Goal: Task Accomplishment & Management: Use online tool/utility

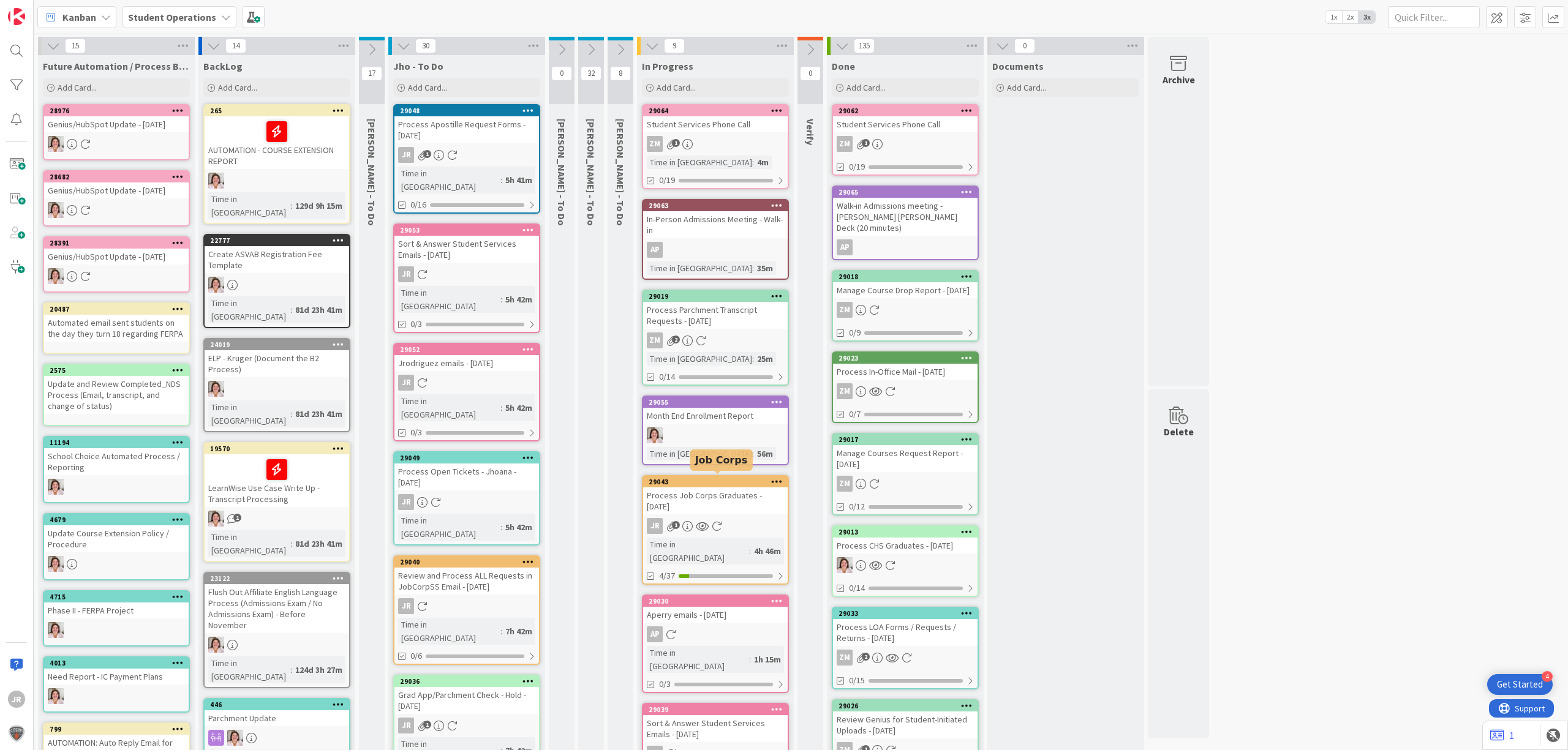
click at [736, 488] on div "Process Job Corps Graduates - [DATE]" at bounding box center [715, 501] width 144 height 27
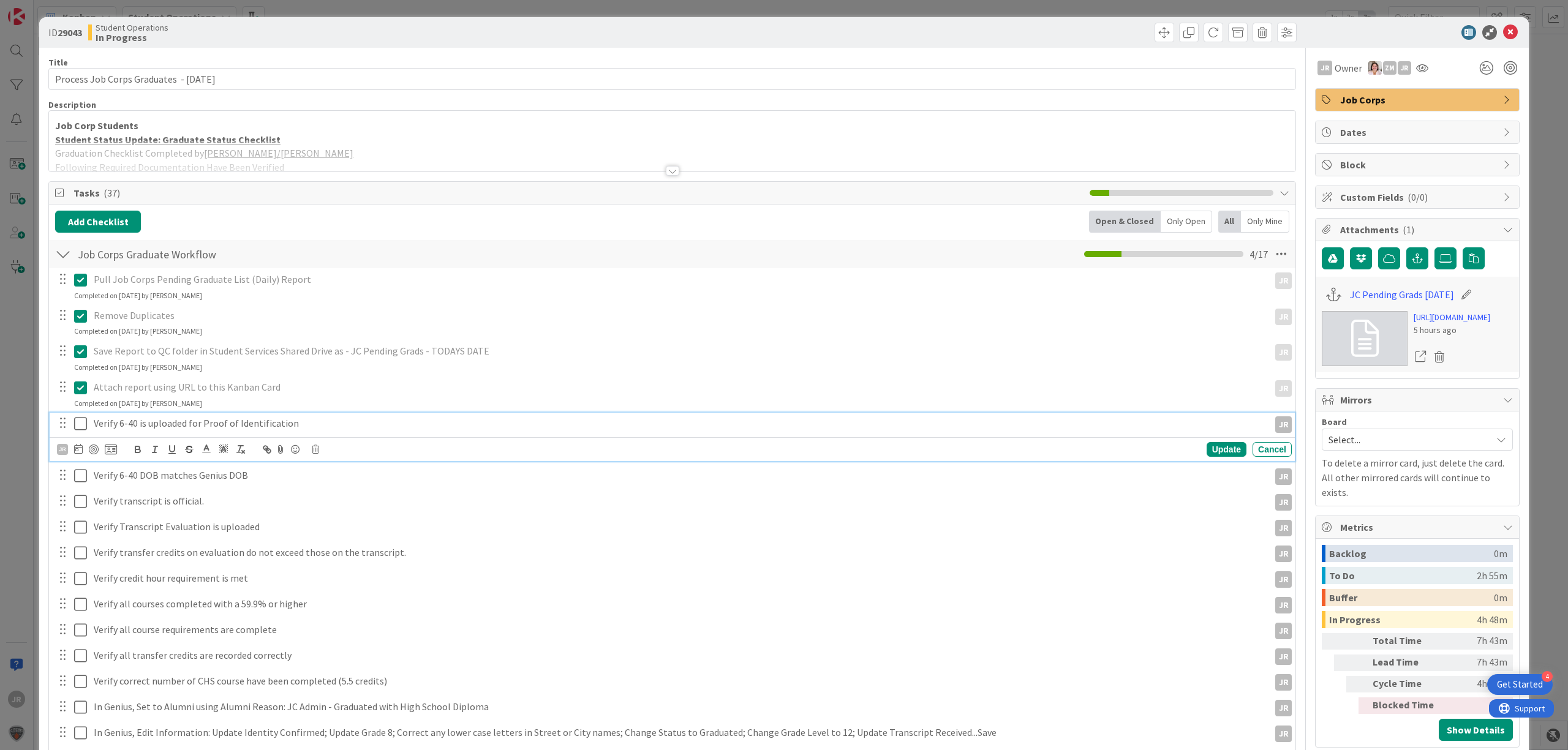
click at [81, 420] on icon at bounding box center [80, 423] width 13 height 15
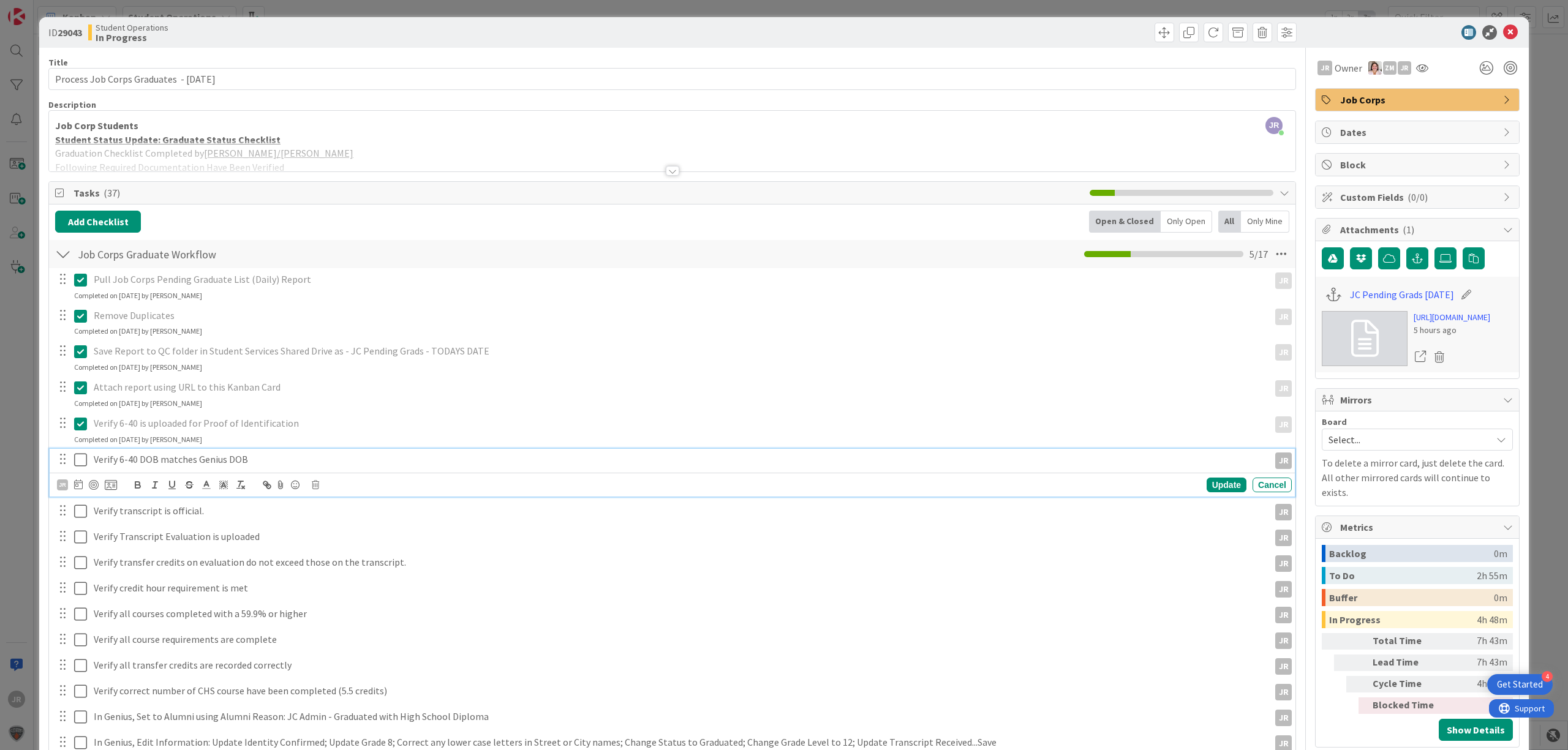
click at [80, 454] on icon at bounding box center [80, 460] width 13 height 15
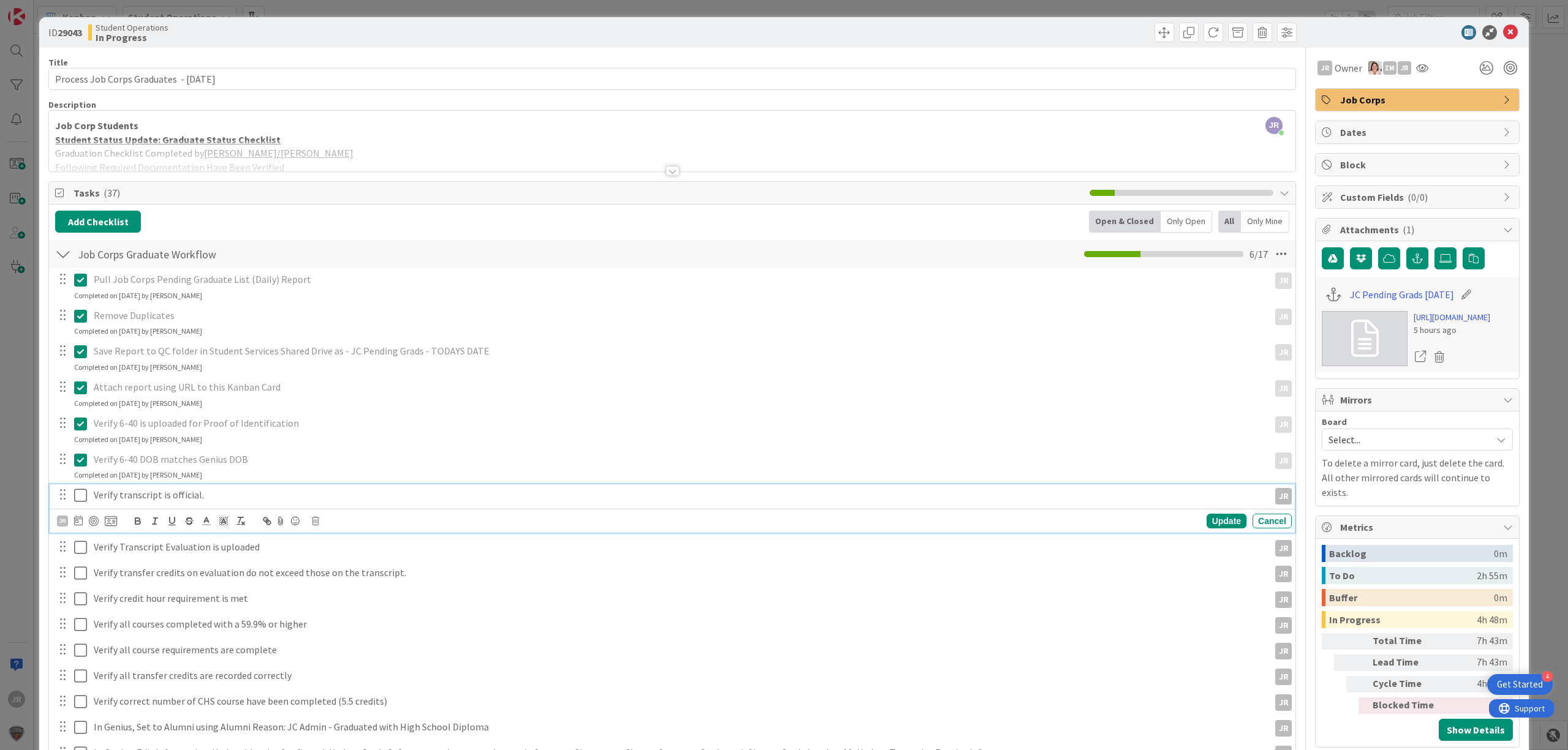
click at [80, 489] on icon at bounding box center [80, 495] width 13 height 15
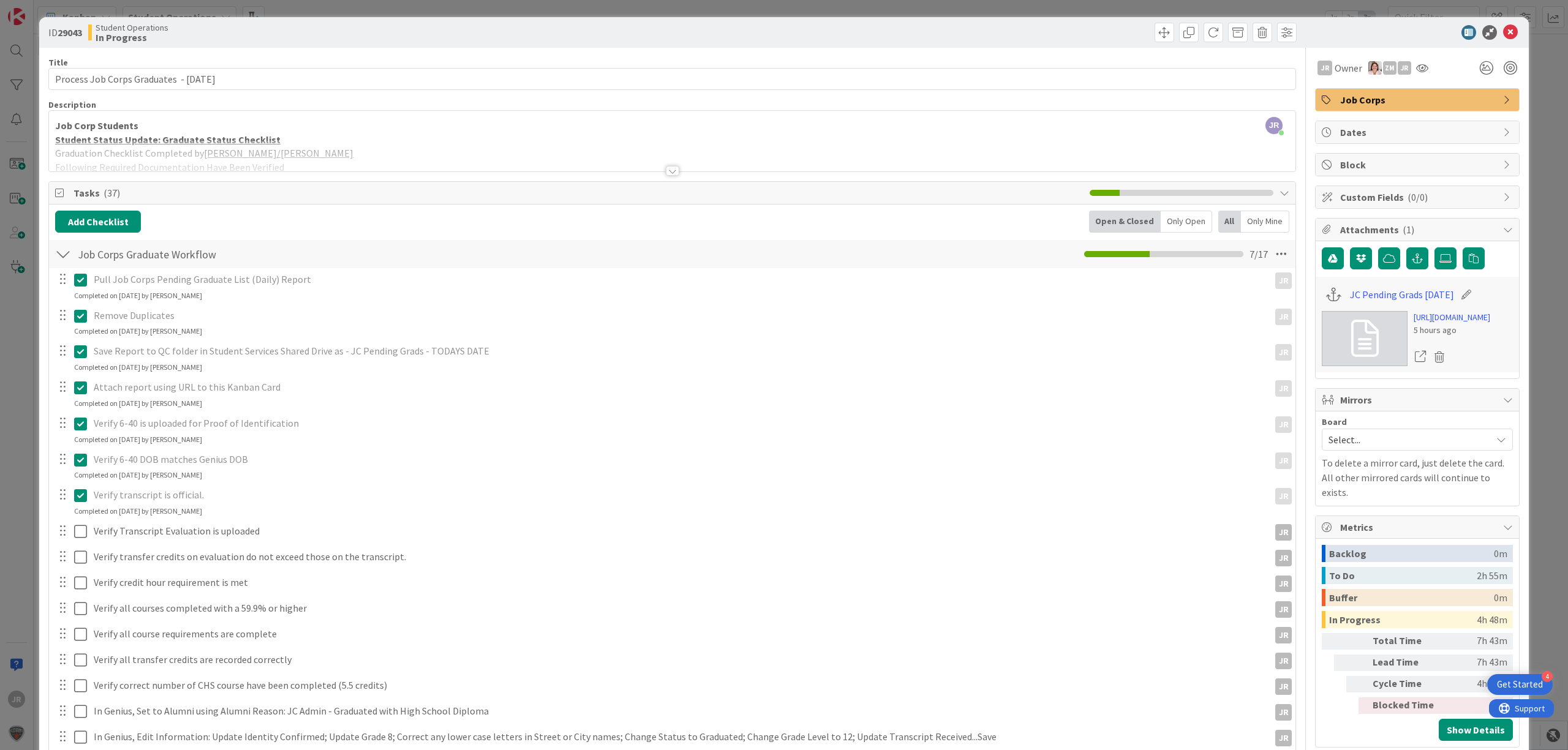
click at [79, 522] on div at bounding box center [71, 531] width 34 height 22
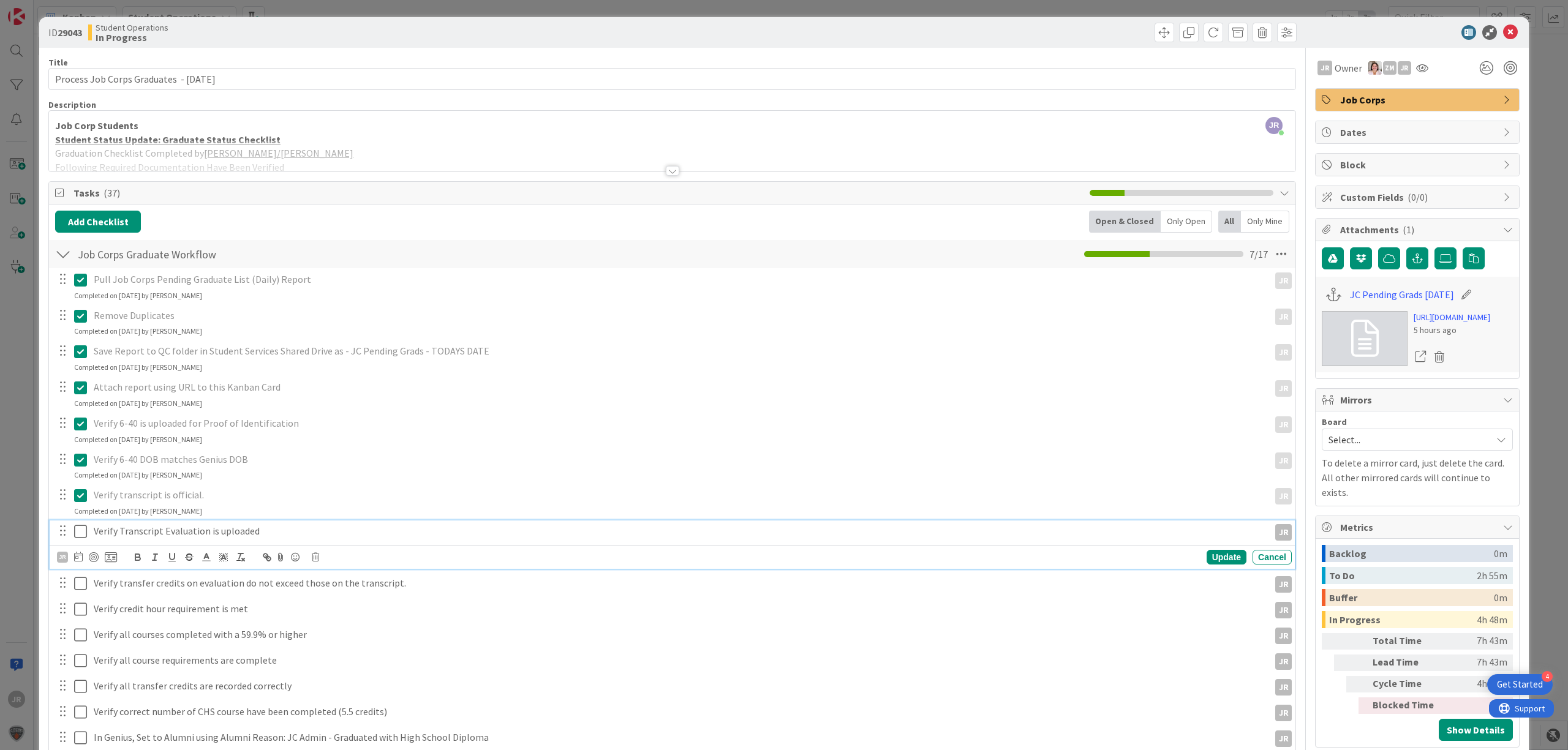
click at [77, 538] on icon at bounding box center [80, 531] width 13 height 15
click at [80, 564] on icon at bounding box center [80, 567] width 13 height 15
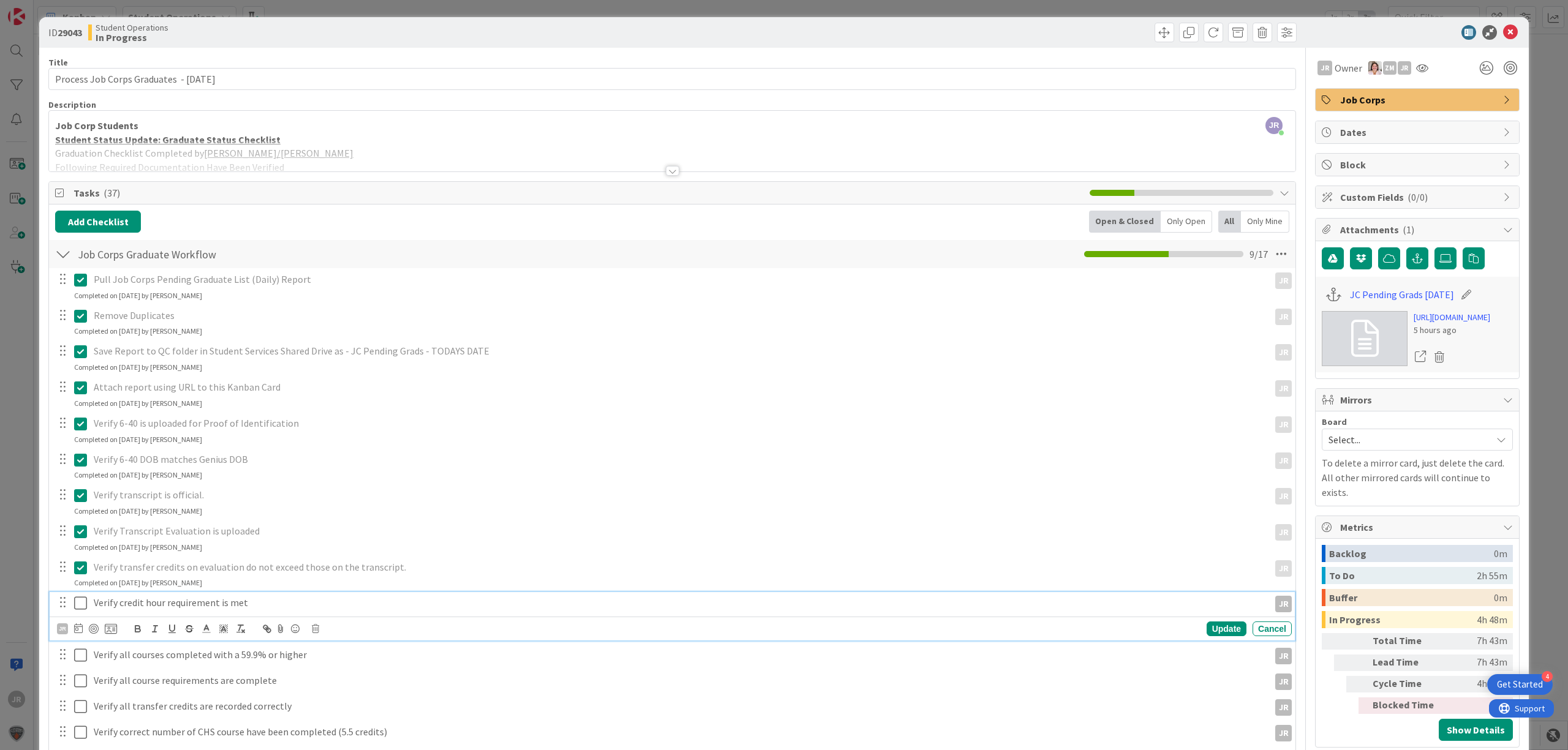
click at [91, 604] on div "Verify credit hour requirement is met" at bounding box center [679, 603] width 1180 height 22
click at [87, 605] on button at bounding box center [81, 603] width 15 height 19
click at [83, 644] on icon at bounding box center [80, 639] width 13 height 15
click at [79, 675] on icon at bounding box center [80, 675] width 13 height 15
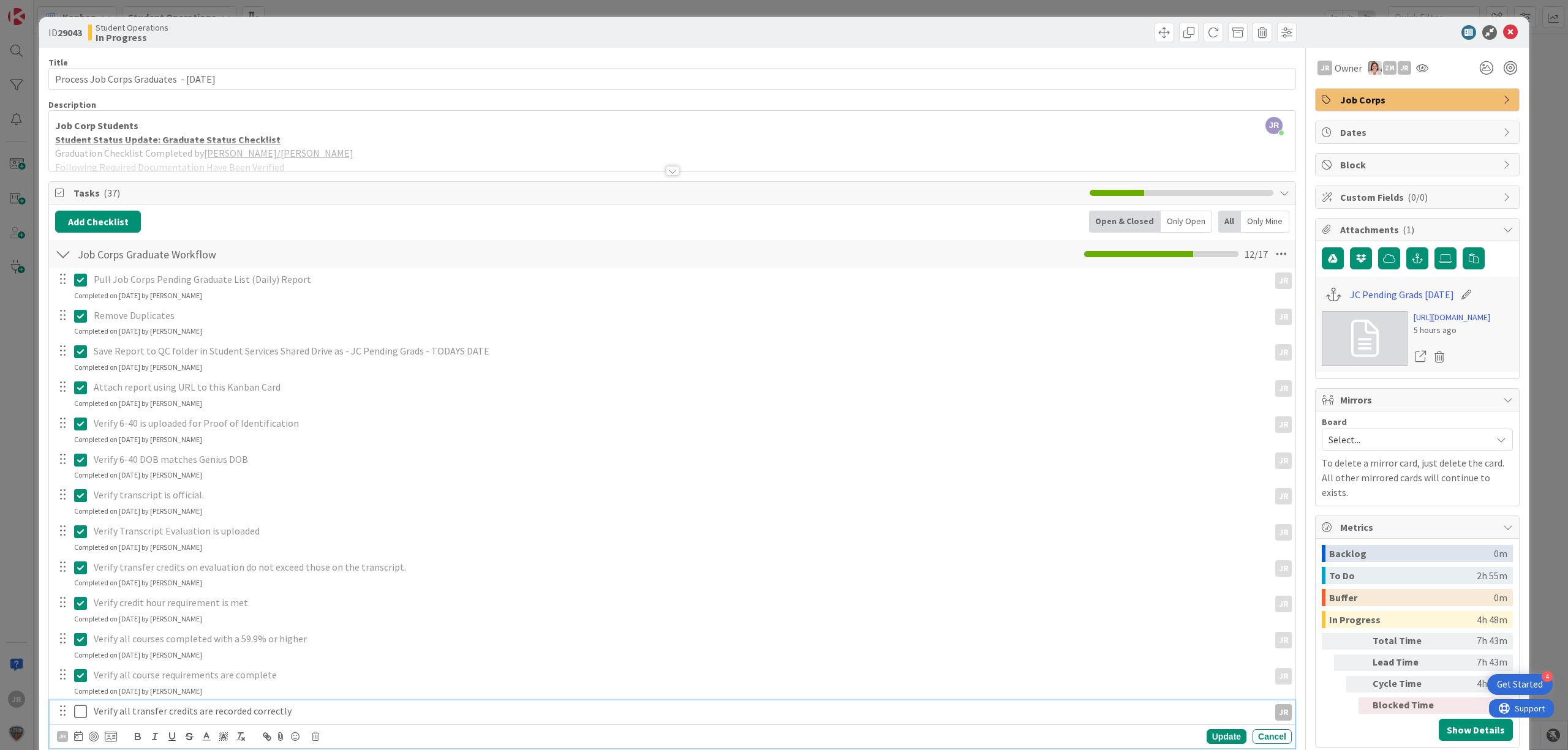
click at [79, 708] on icon at bounding box center [80, 712] width 13 height 15
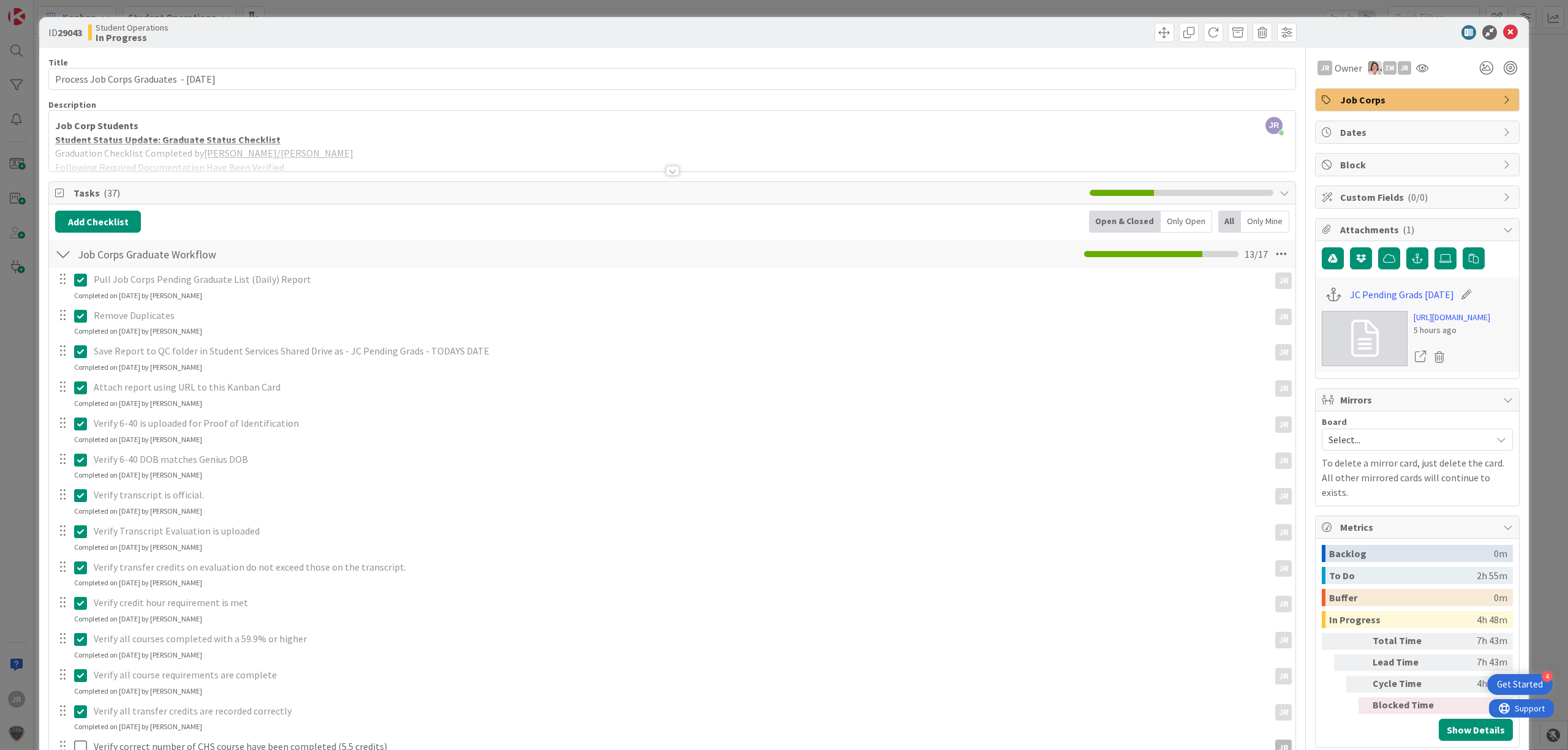
scroll to position [408, 0]
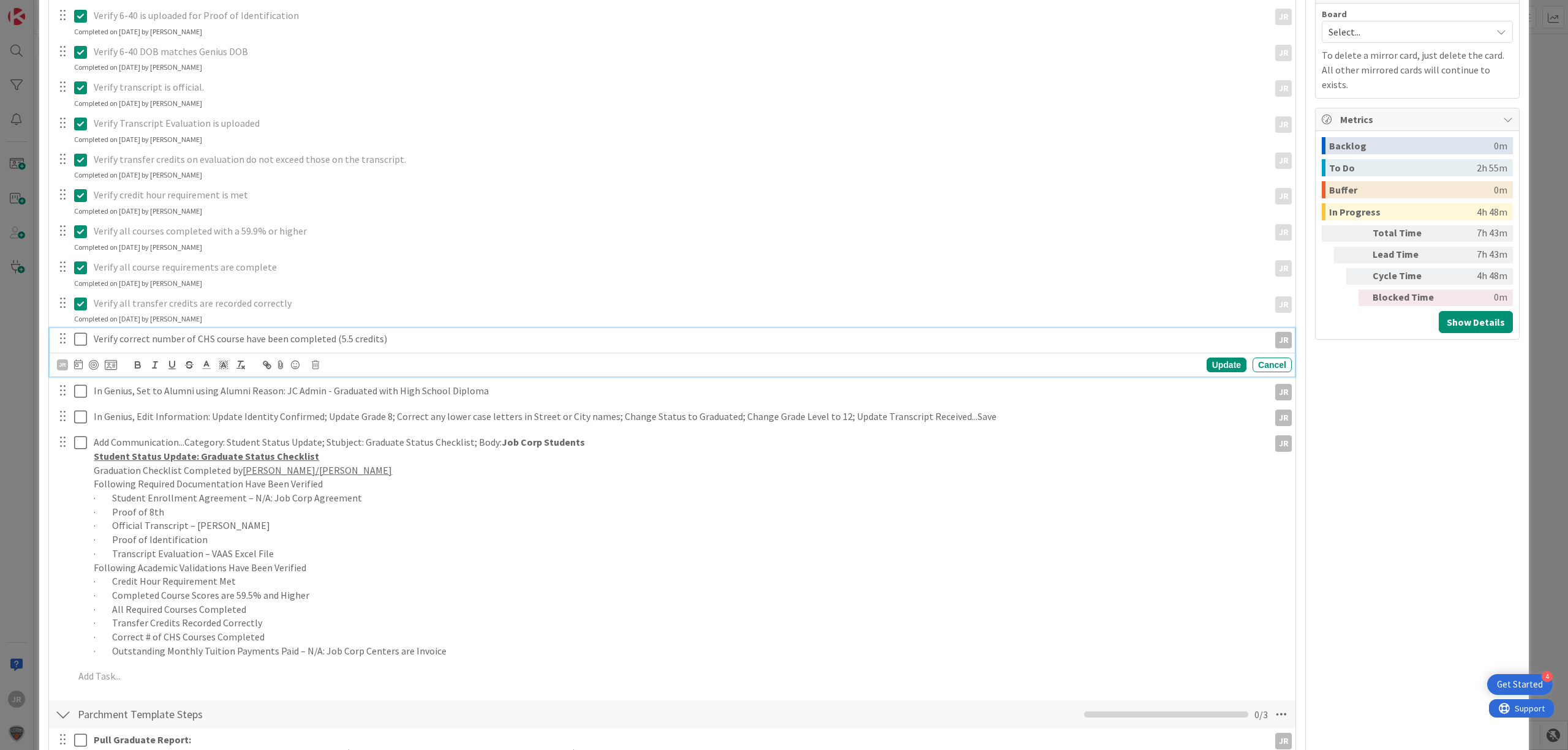
click at [77, 339] on icon at bounding box center [80, 339] width 13 height 15
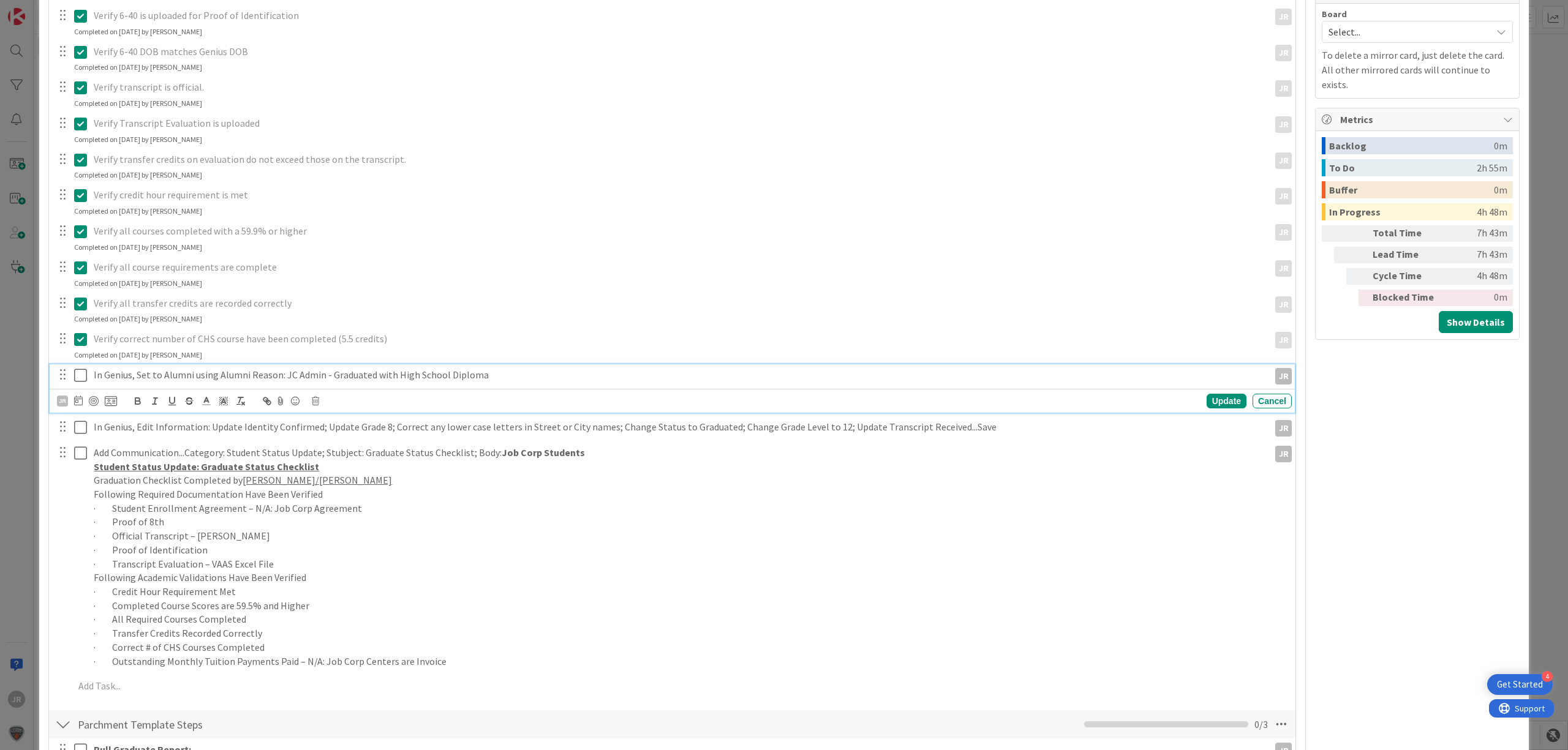
click at [83, 373] on icon at bounding box center [80, 375] width 13 height 15
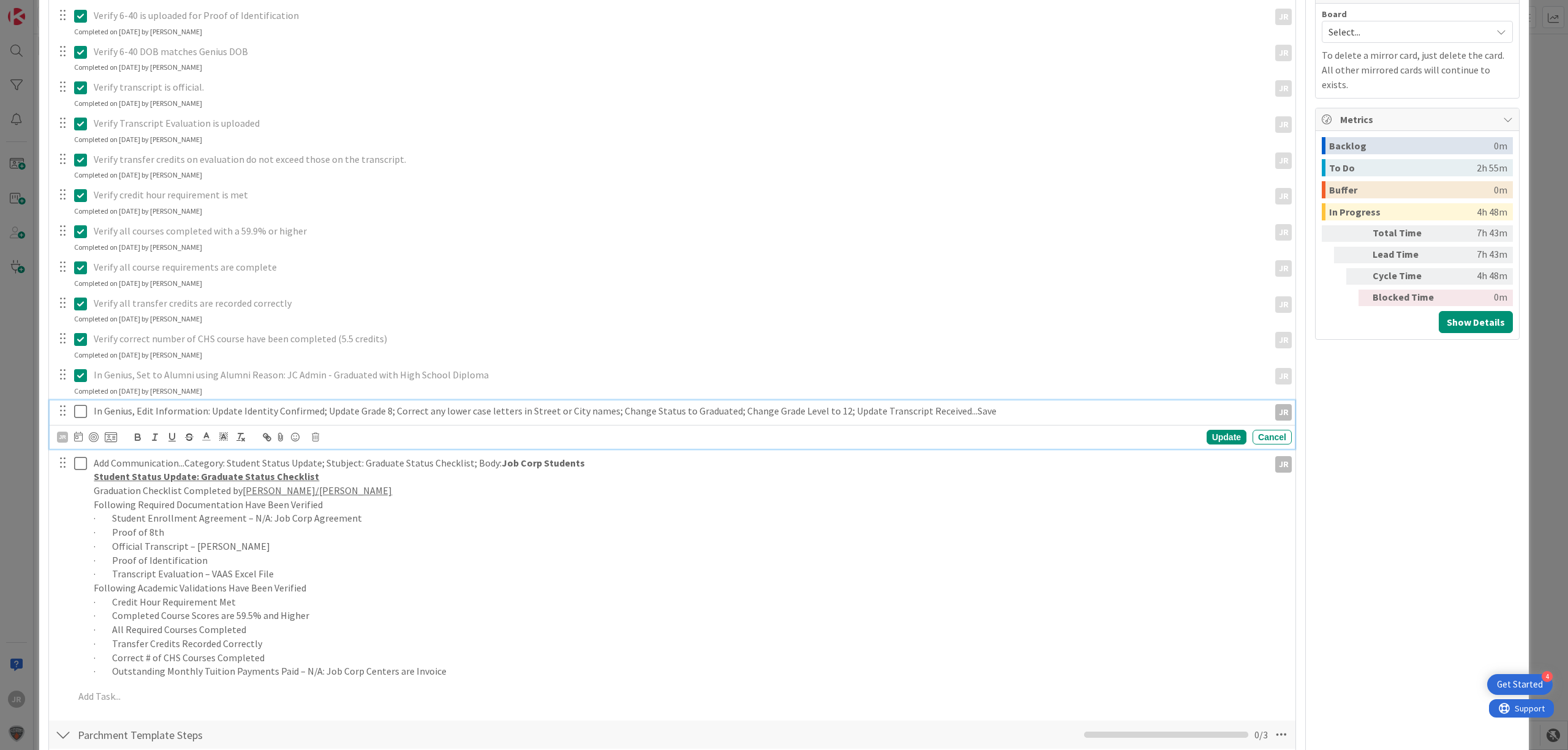
click at [81, 413] on icon at bounding box center [80, 411] width 13 height 15
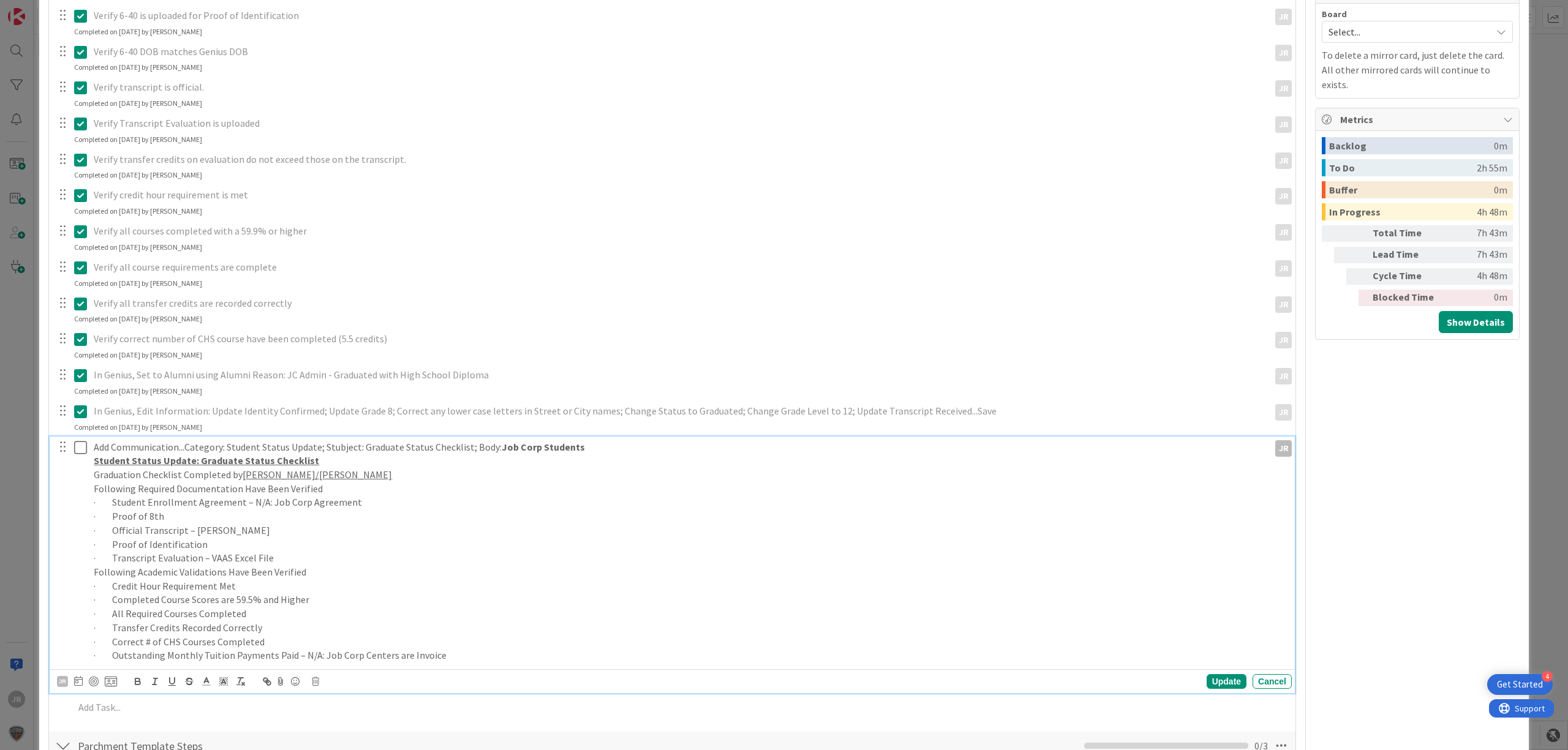
click at [84, 449] on icon at bounding box center [80, 448] width 13 height 15
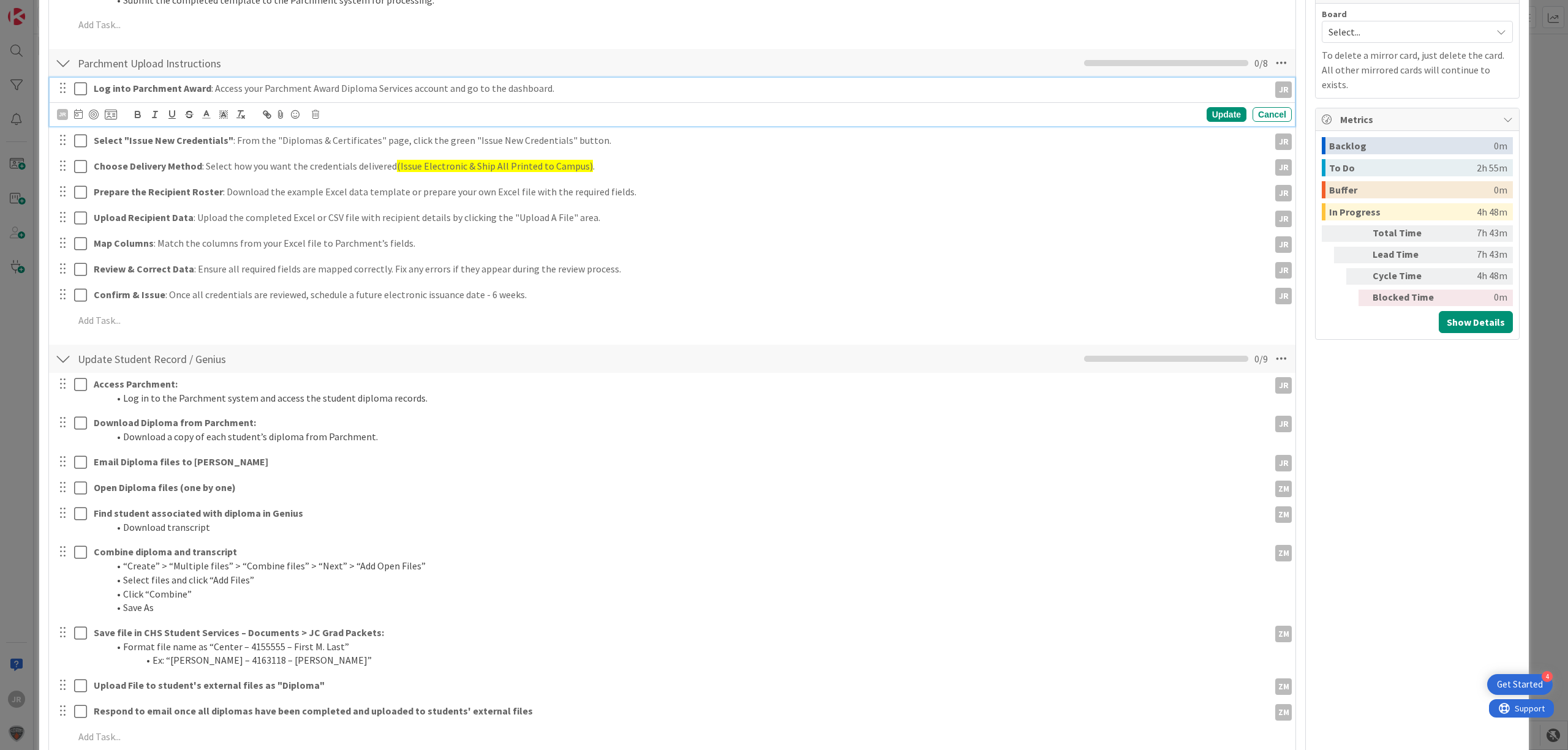
click at [77, 94] on icon at bounding box center [80, 88] width 13 height 15
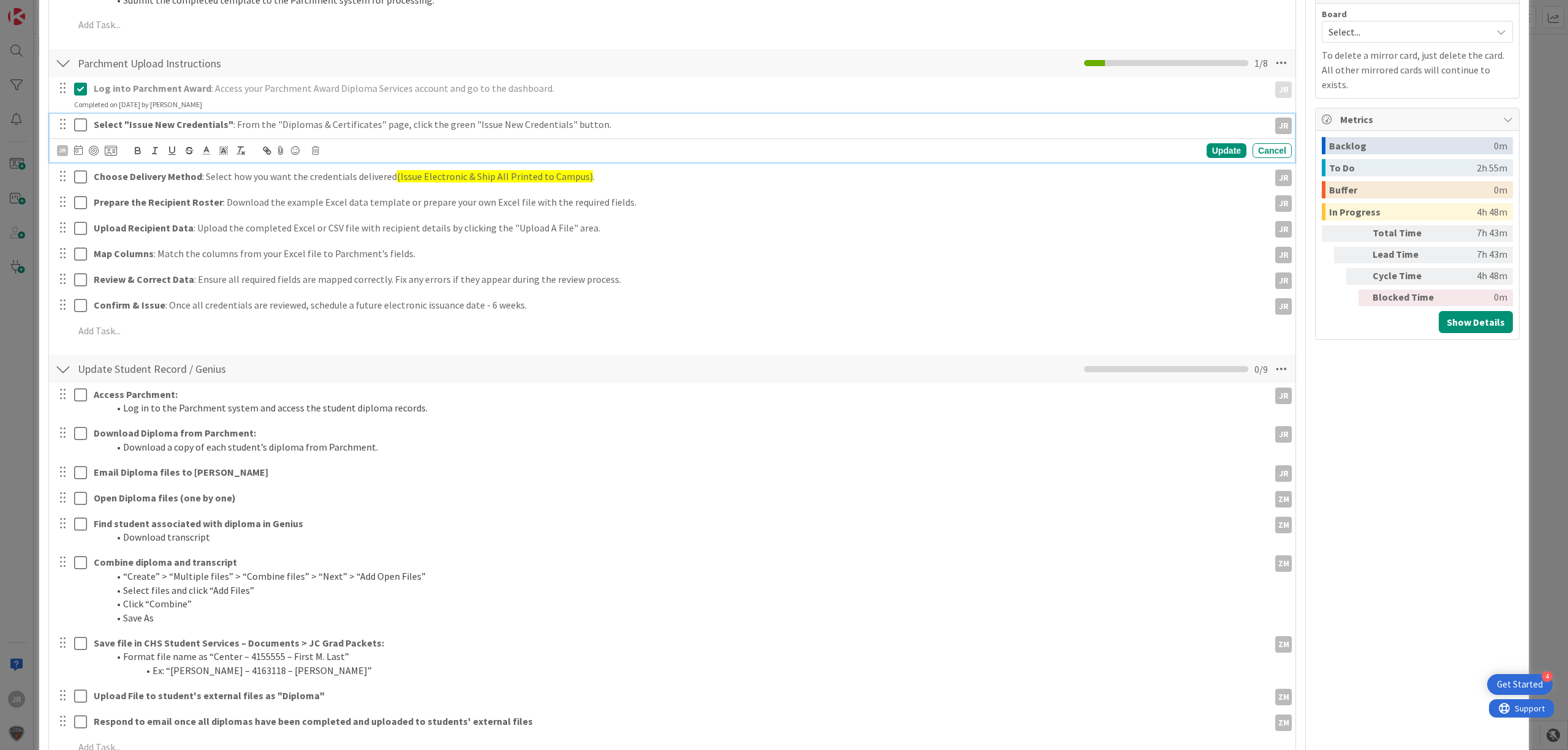
click at [79, 122] on icon at bounding box center [80, 125] width 13 height 15
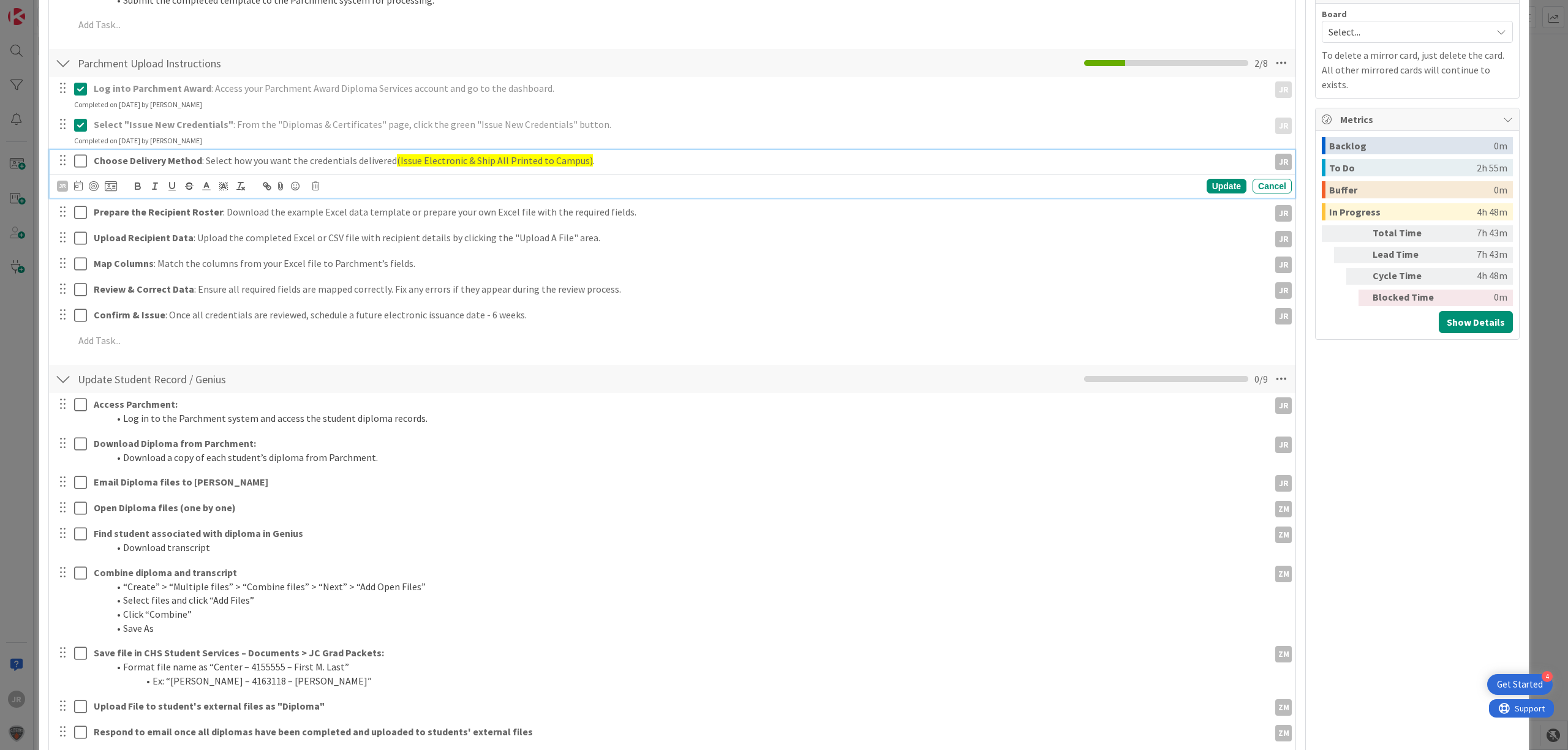
click at [79, 155] on icon at bounding box center [80, 161] width 13 height 15
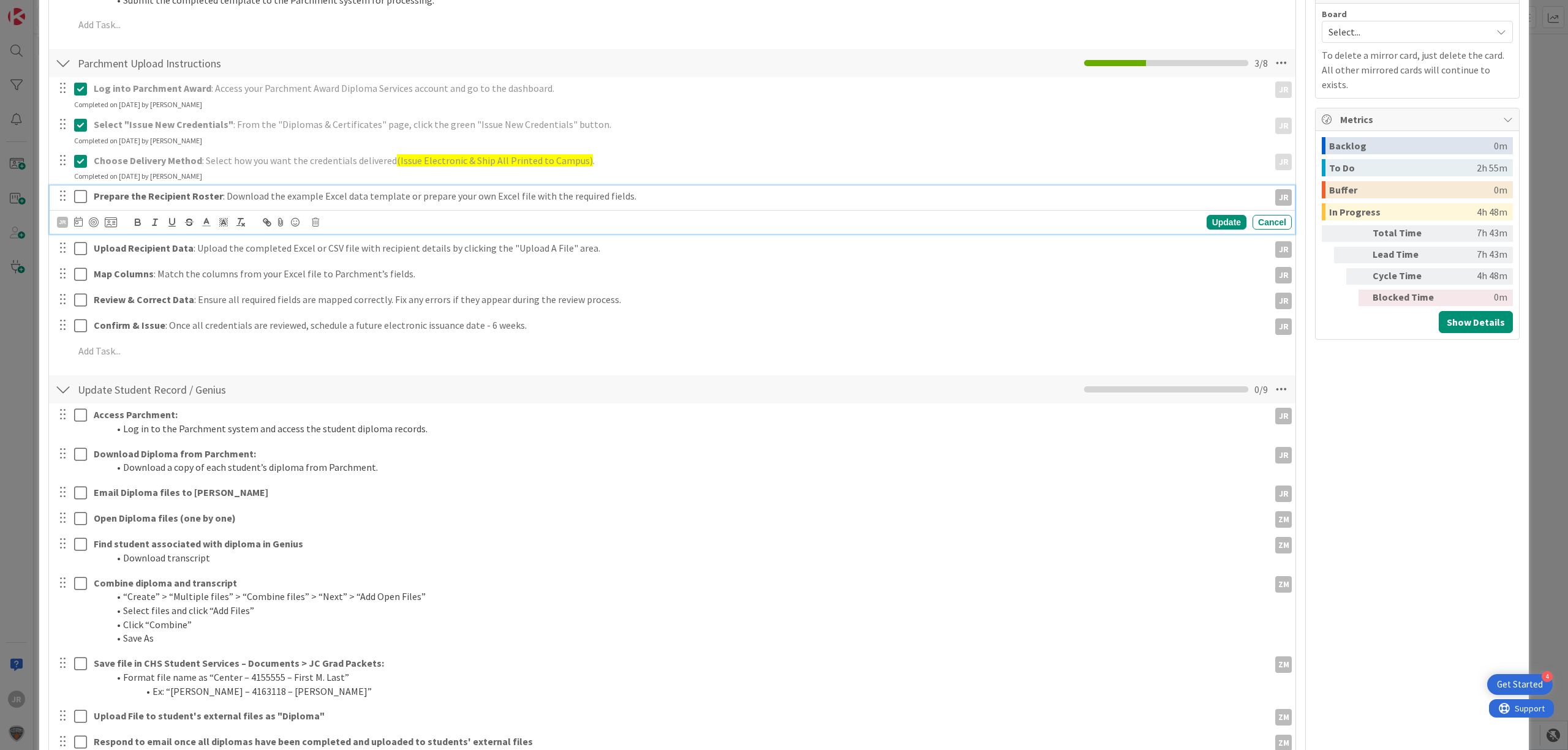
click at [80, 198] on icon at bounding box center [80, 197] width 13 height 15
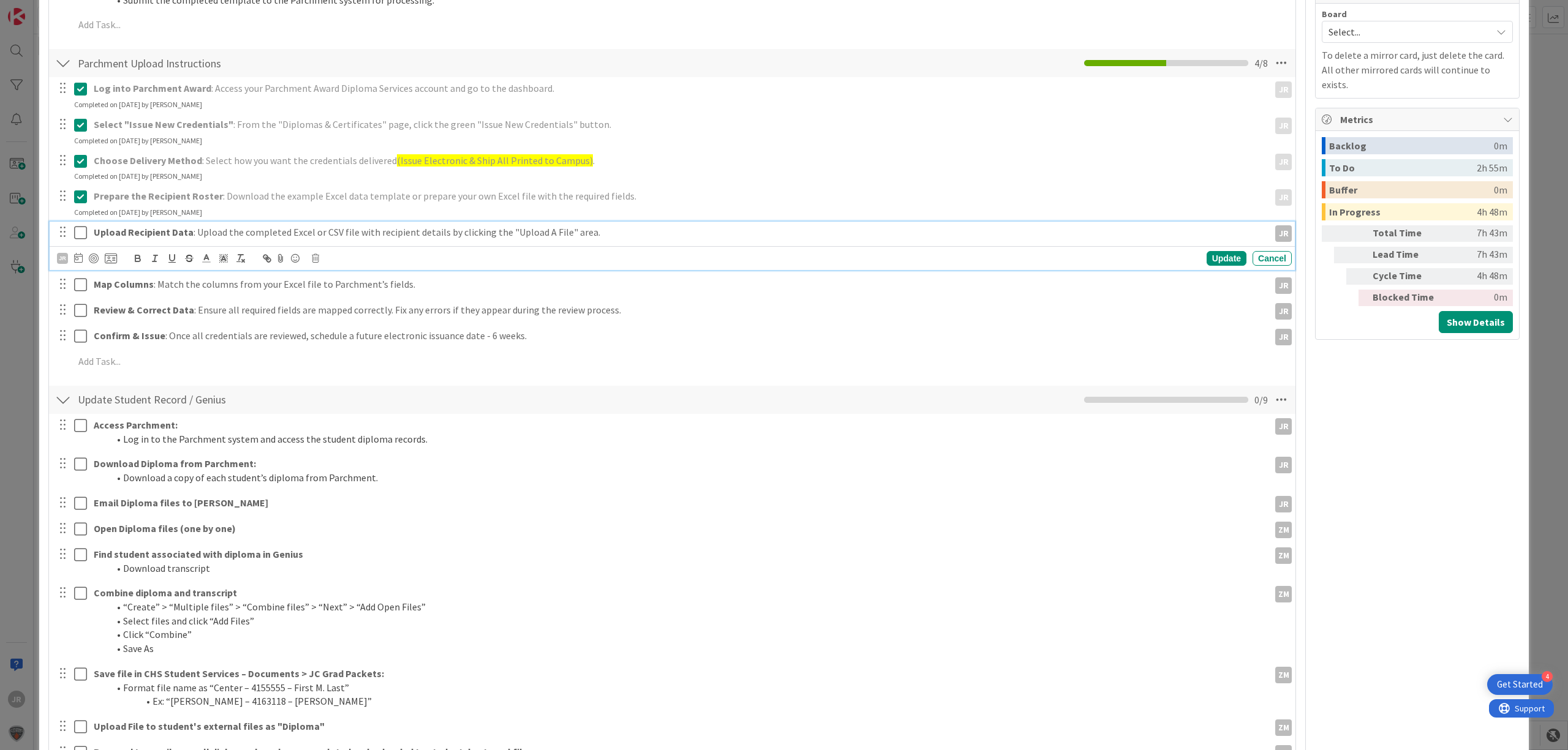
click at [83, 235] on icon at bounding box center [80, 233] width 13 height 15
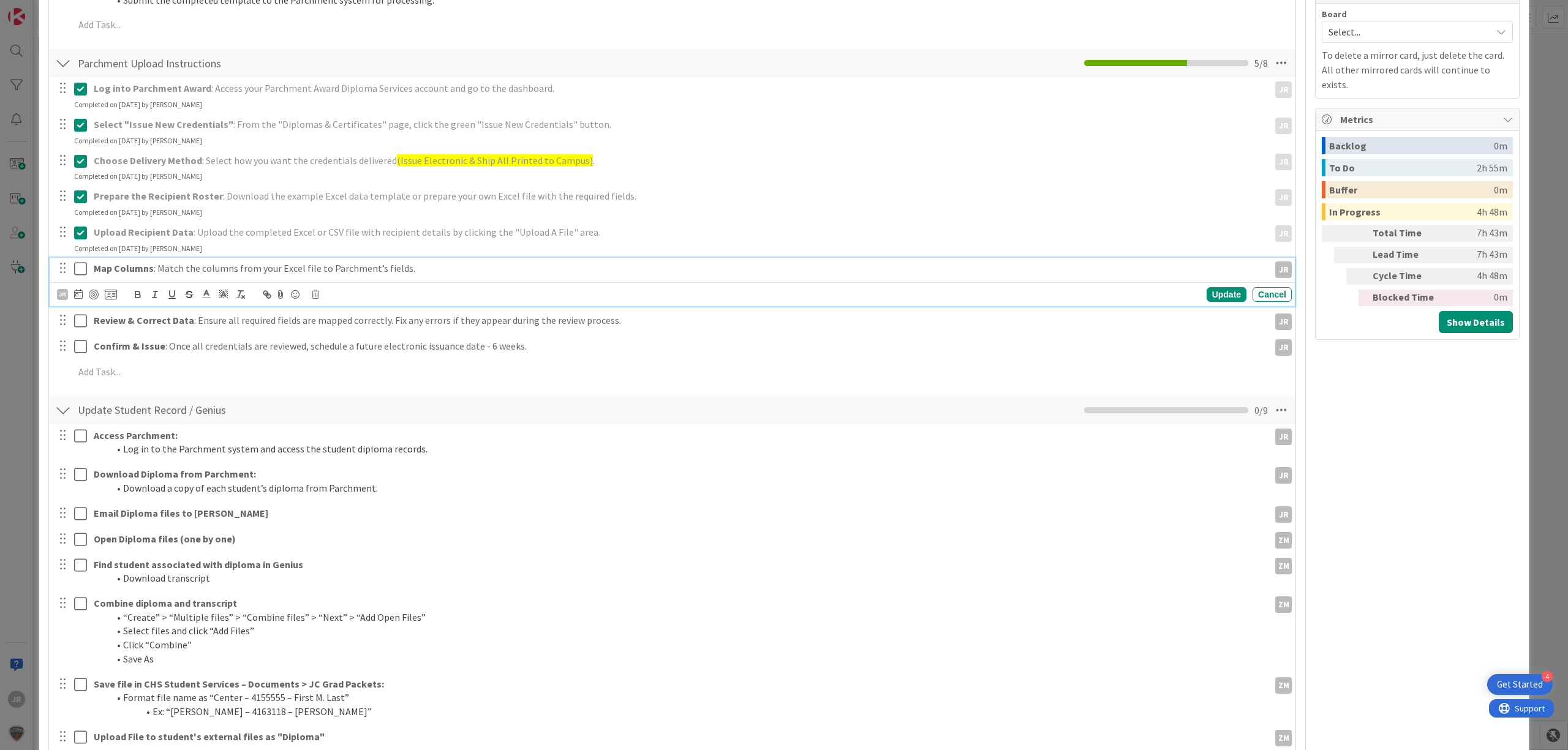
click at [83, 260] on button at bounding box center [81, 268] width 15 height 19
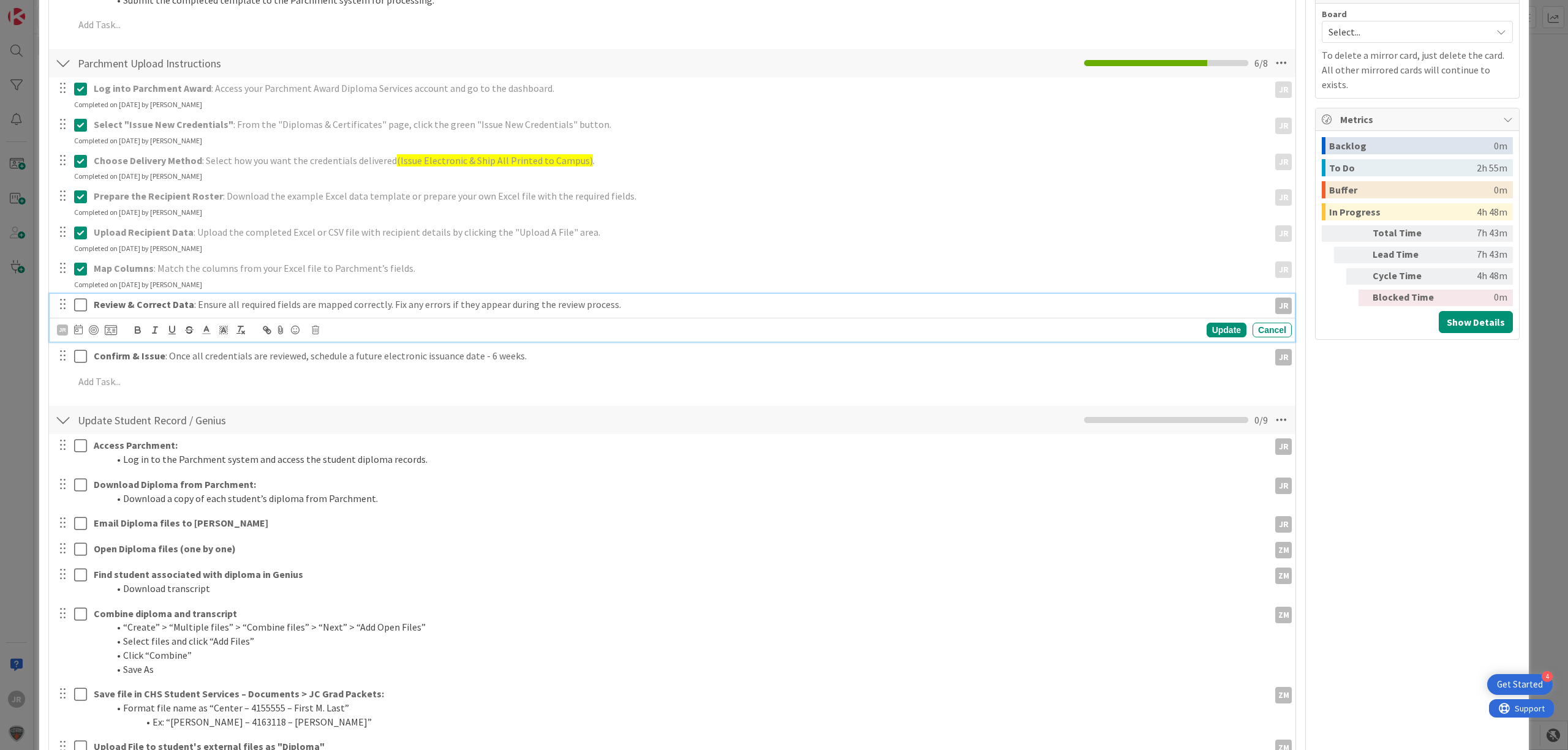
click at [80, 298] on icon at bounding box center [80, 305] width 13 height 15
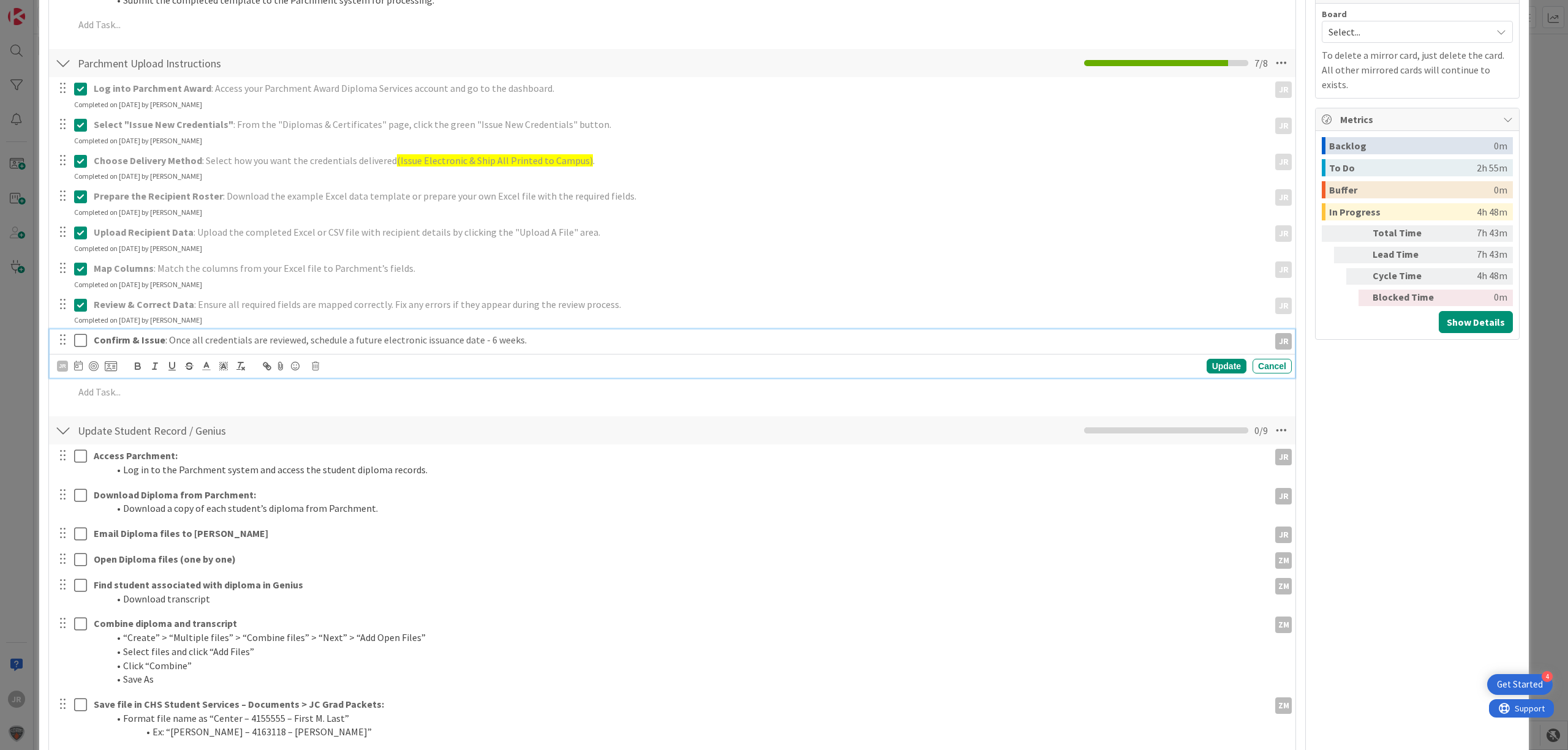
click at [79, 339] on icon at bounding box center [80, 340] width 13 height 15
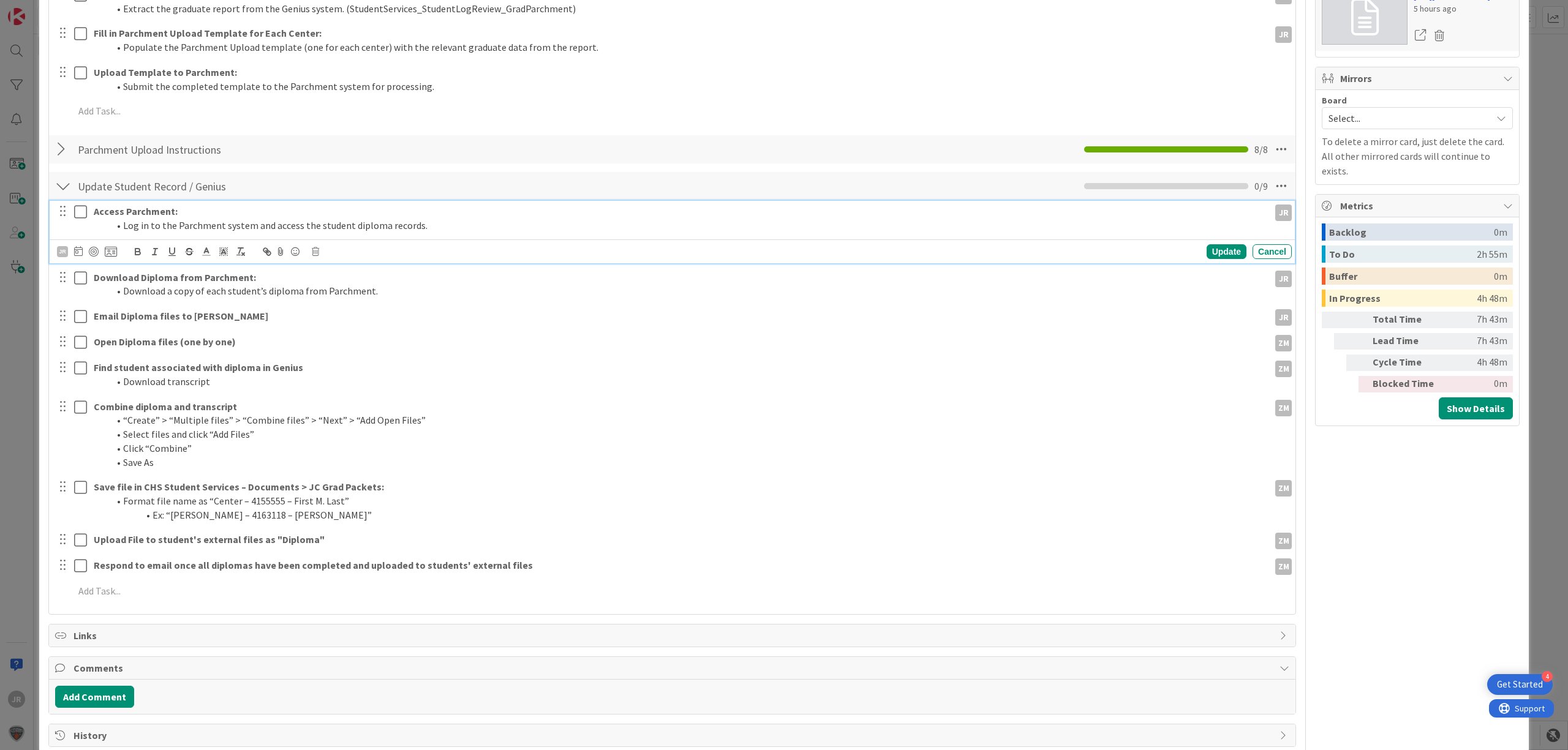
click at [82, 214] on div "Access Parchment: Log in to the Parchment system and access the student diploma…" at bounding box center [672, 232] width 1245 height 62
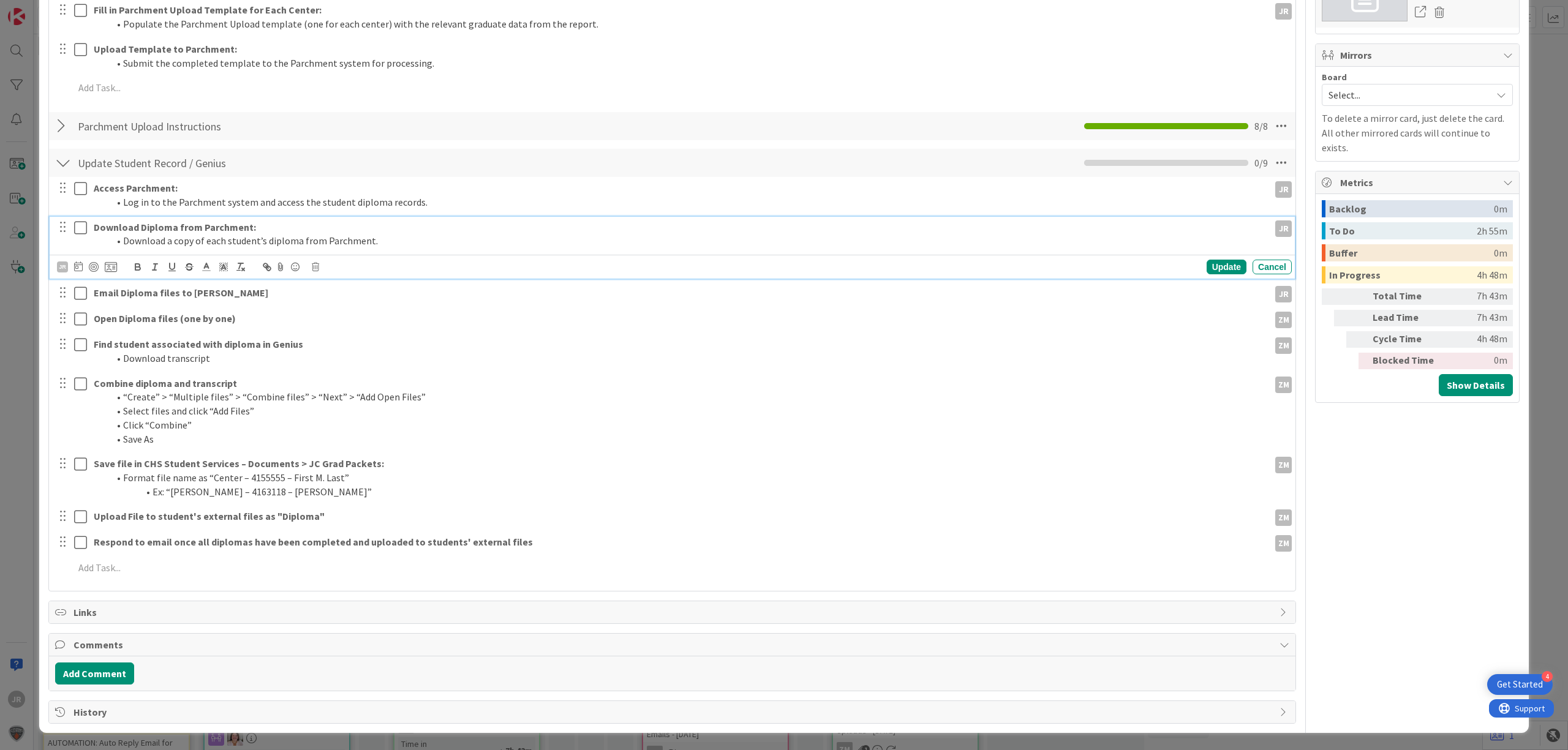
click at [81, 253] on div "Download Diploma from Parchment: Download a copy of each student’s diploma from…" at bounding box center [672, 247] width 1245 height 62
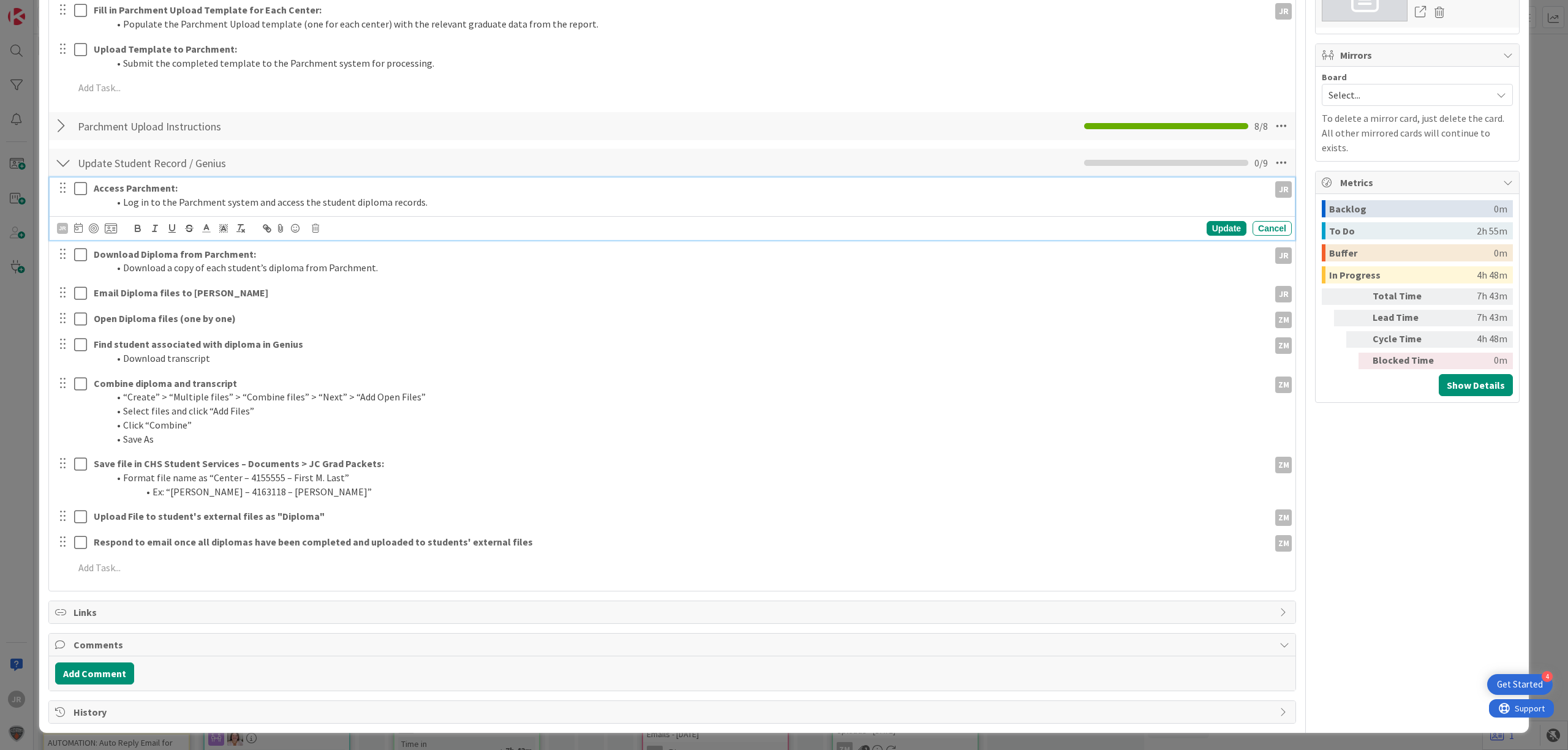
click at [80, 193] on icon at bounding box center [80, 188] width 13 height 15
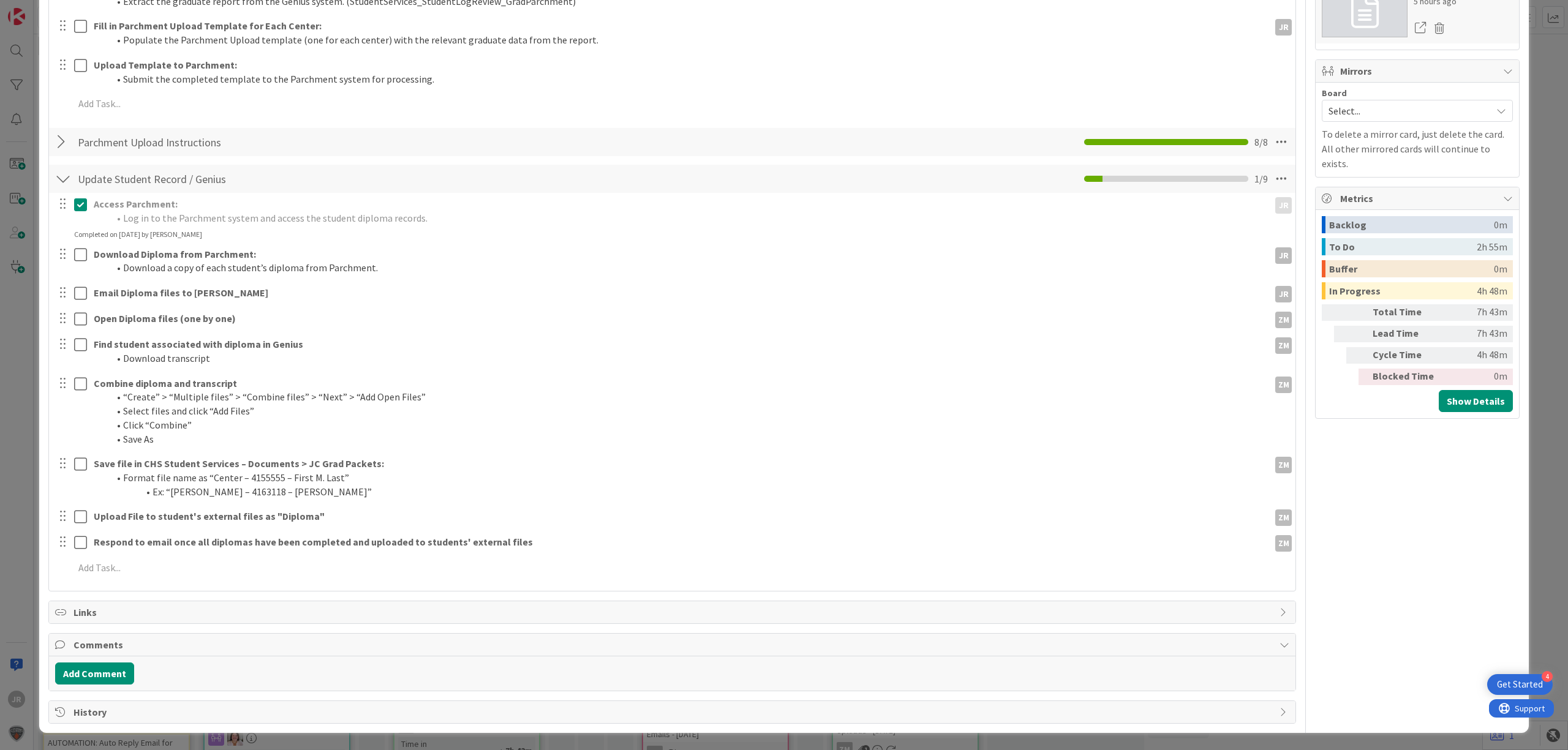
click at [81, 241] on div "Access Parchment: Log in to the Parchment system and access the student diploma…" at bounding box center [672, 388] width 1234 height 391
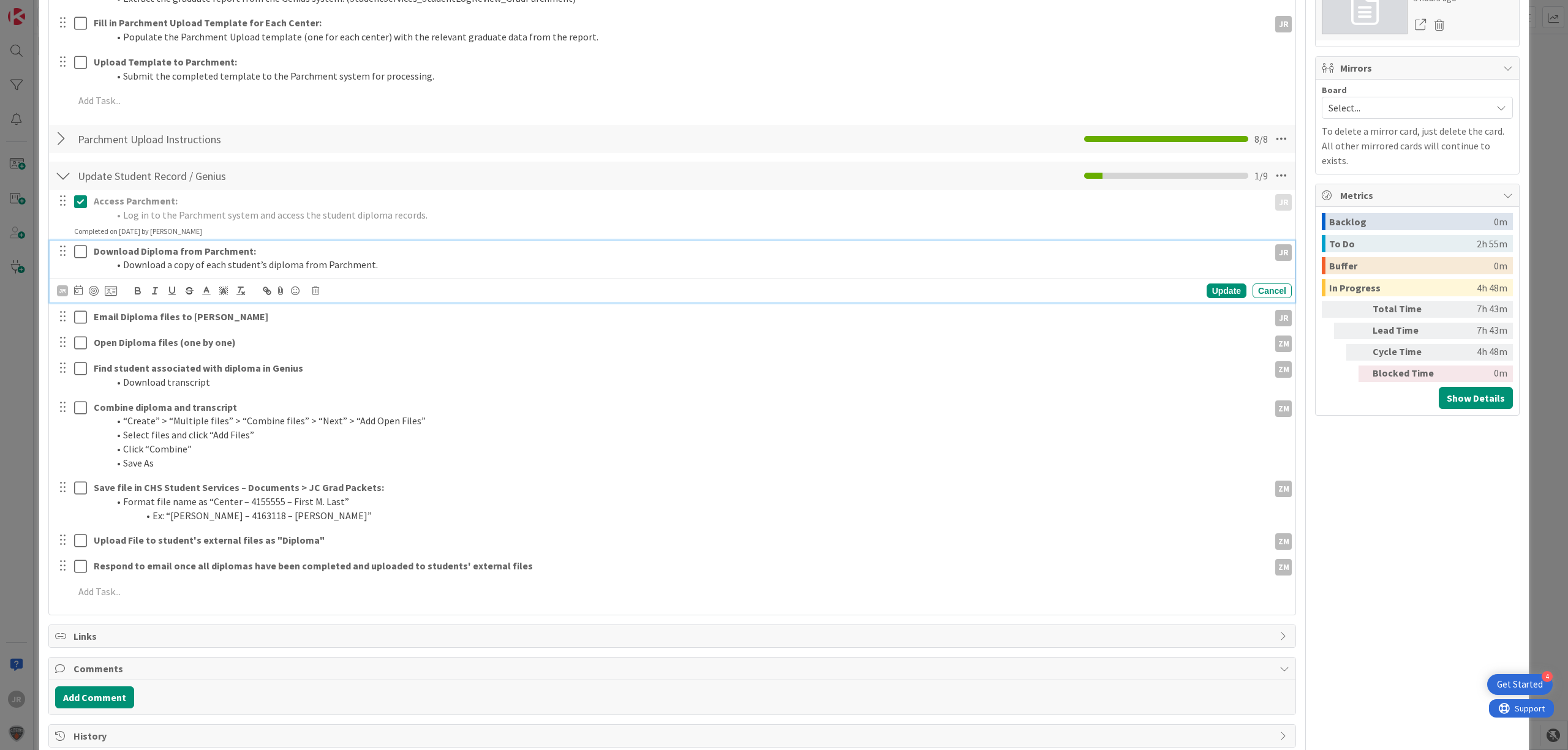
click at [81, 247] on icon at bounding box center [80, 252] width 13 height 15
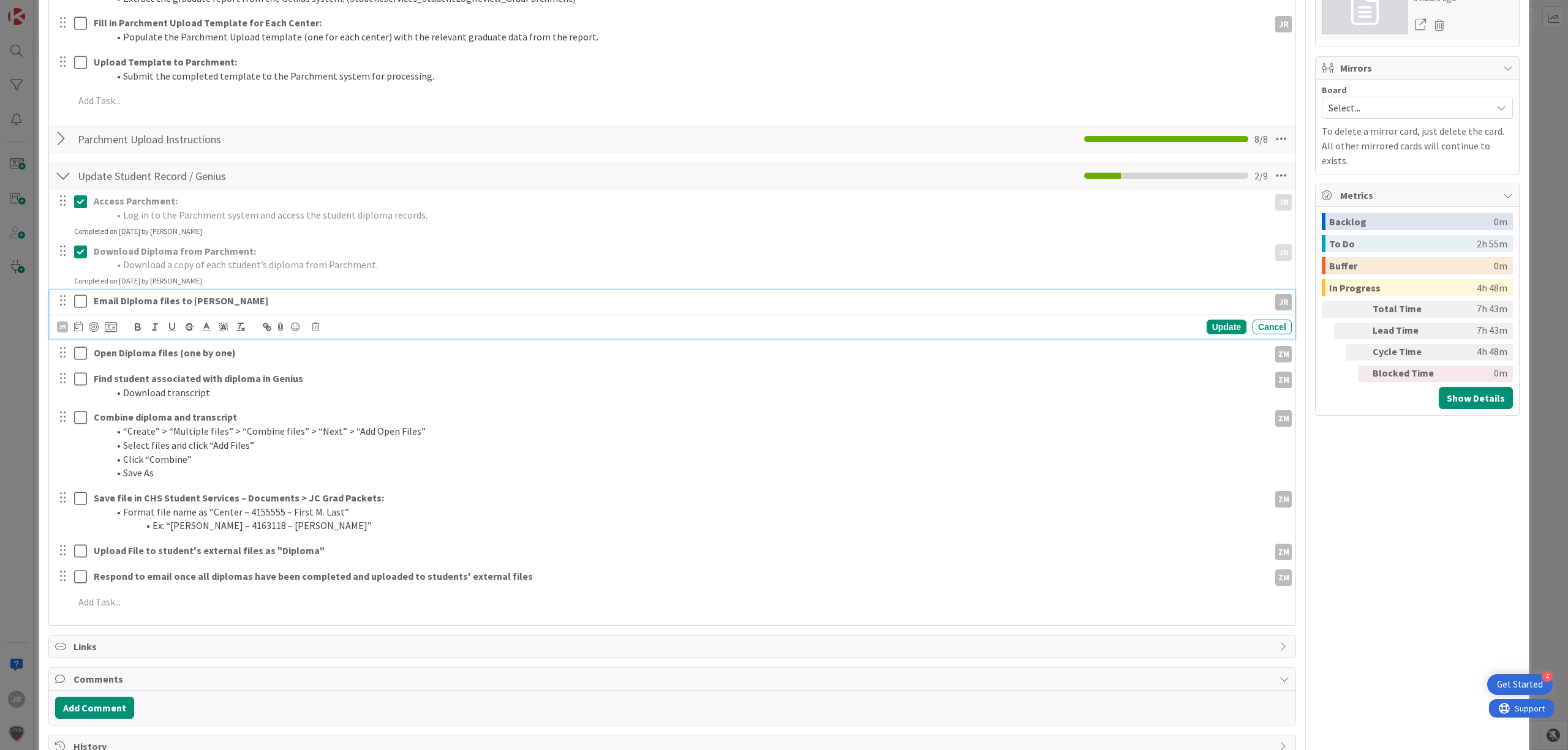
click at [76, 302] on icon at bounding box center [80, 301] width 13 height 15
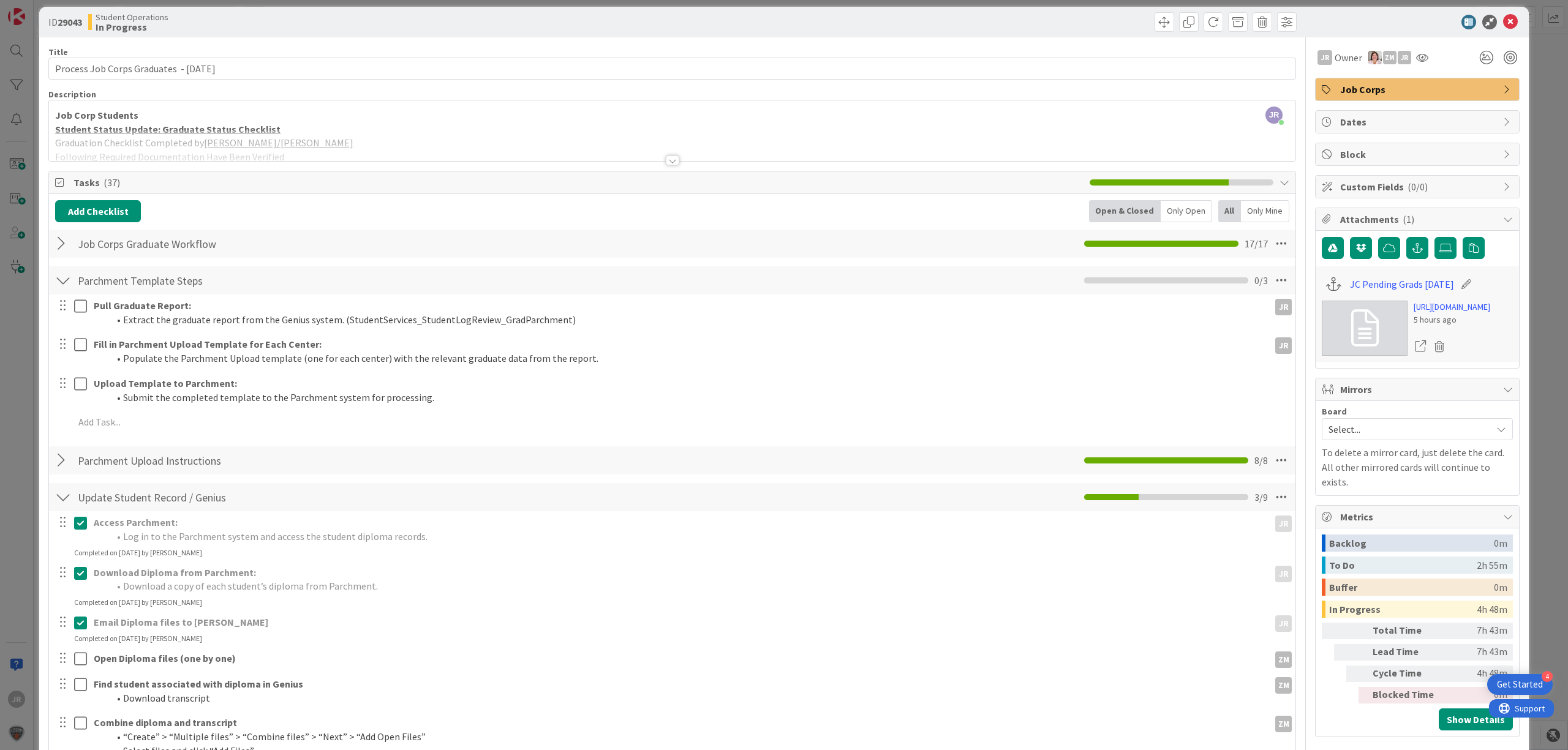
scroll to position [5, 0]
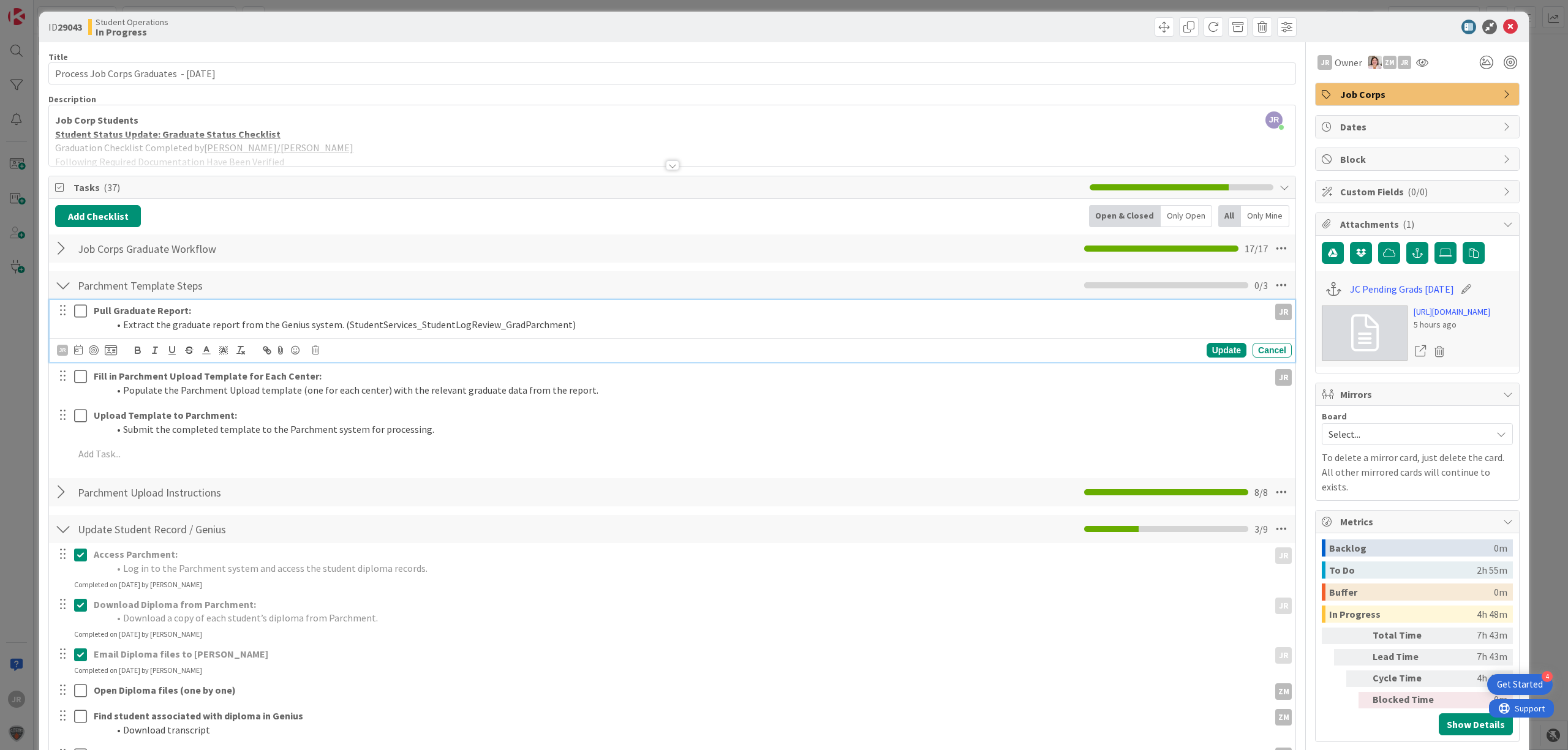
click at [79, 311] on icon at bounding box center [80, 311] width 13 height 15
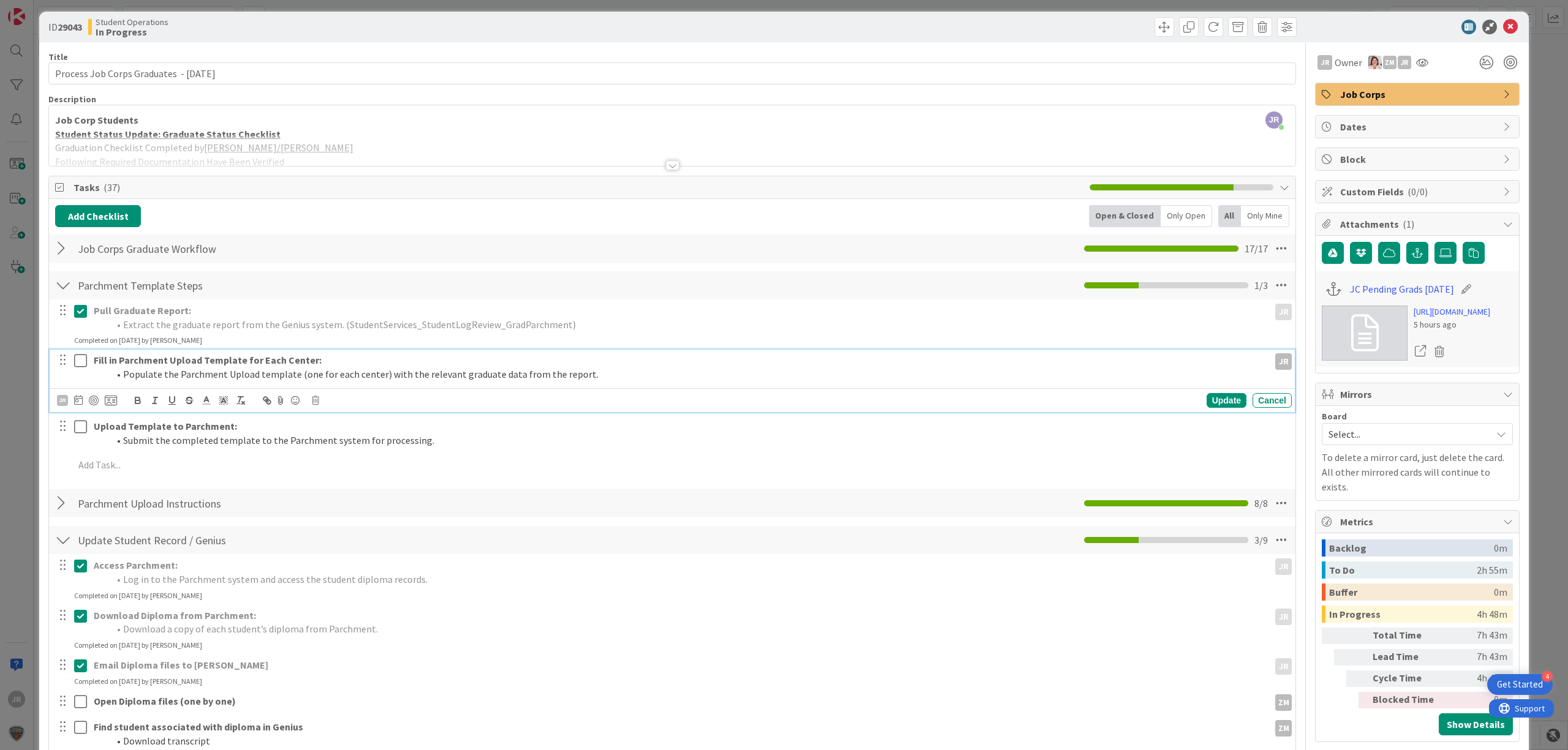
click at [80, 361] on icon at bounding box center [80, 360] width 13 height 15
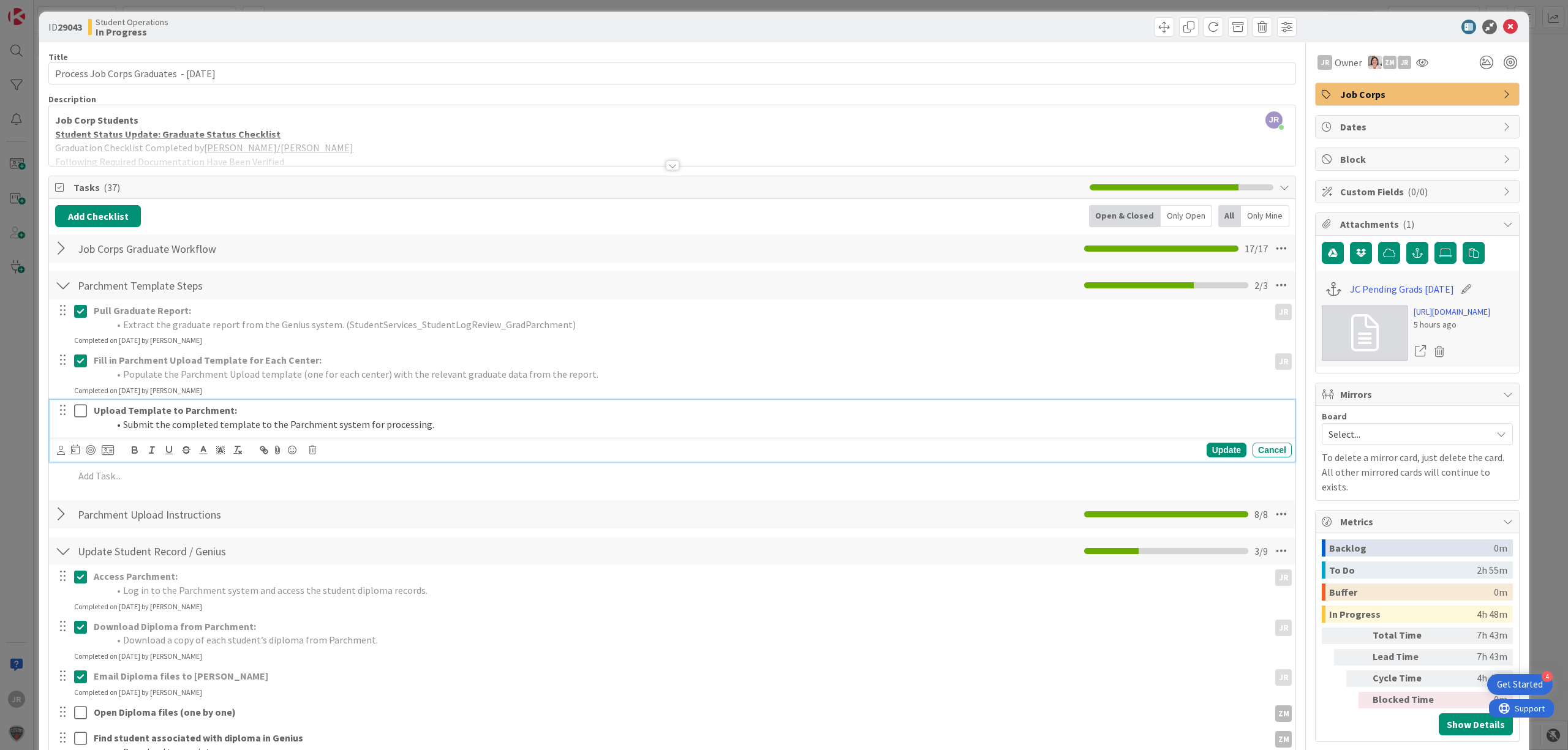
click at [81, 406] on icon at bounding box center [80, 411] width 13 height 15
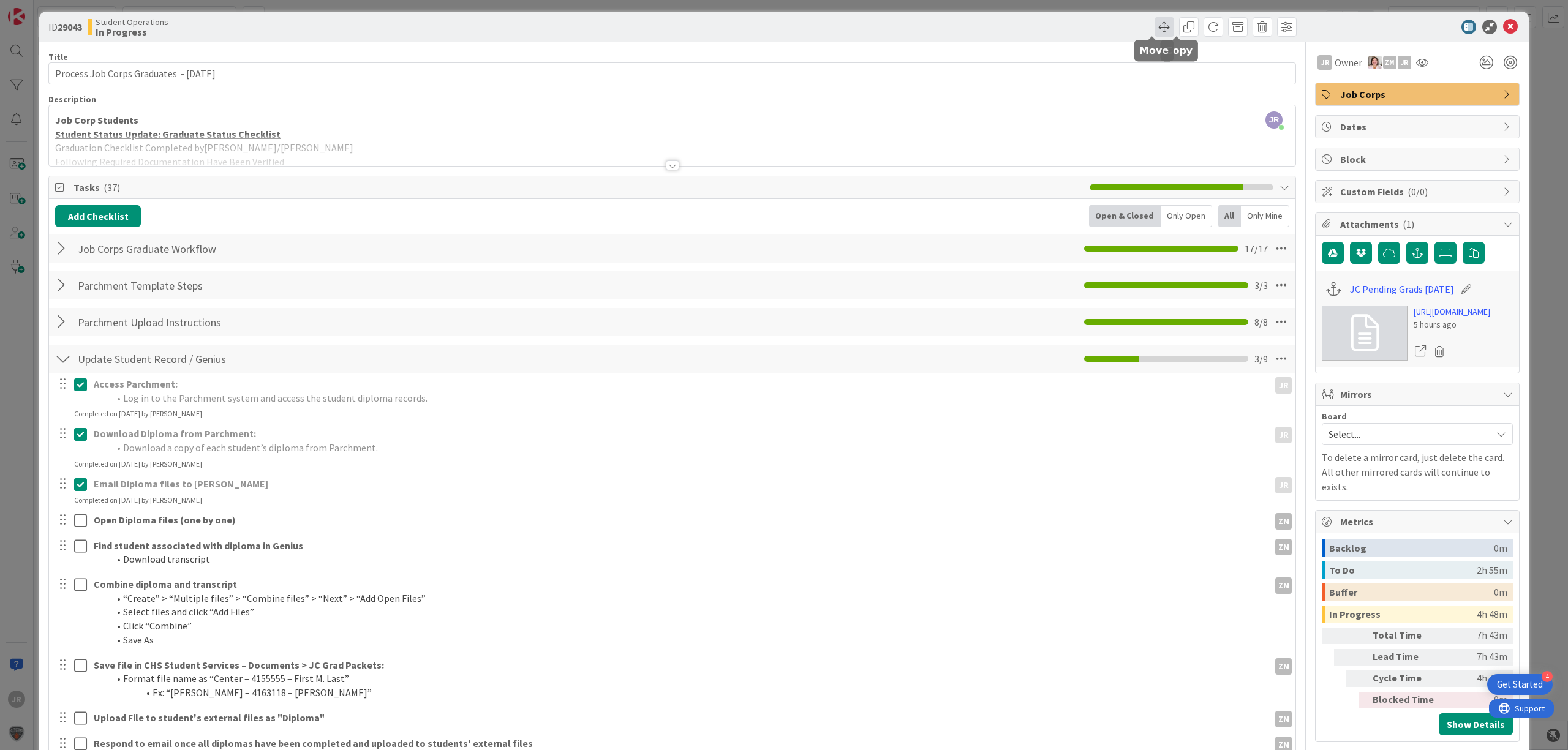
click at [1156, 25] on span at bounding box center [1164, 27] width 19 height 19
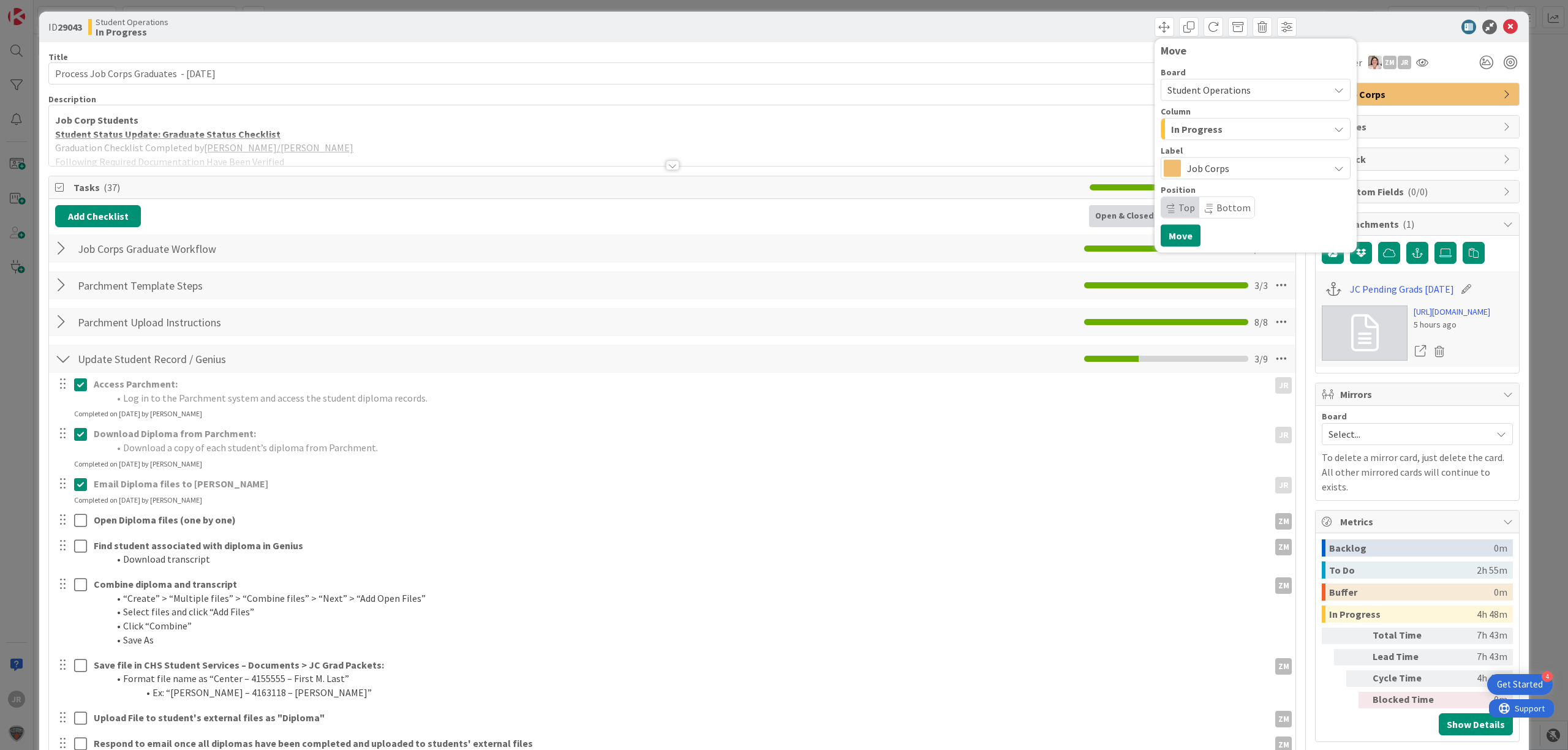
click at [1218, 125] on div "In Progress" at bounding box center [1248, 129] width 161 height 19
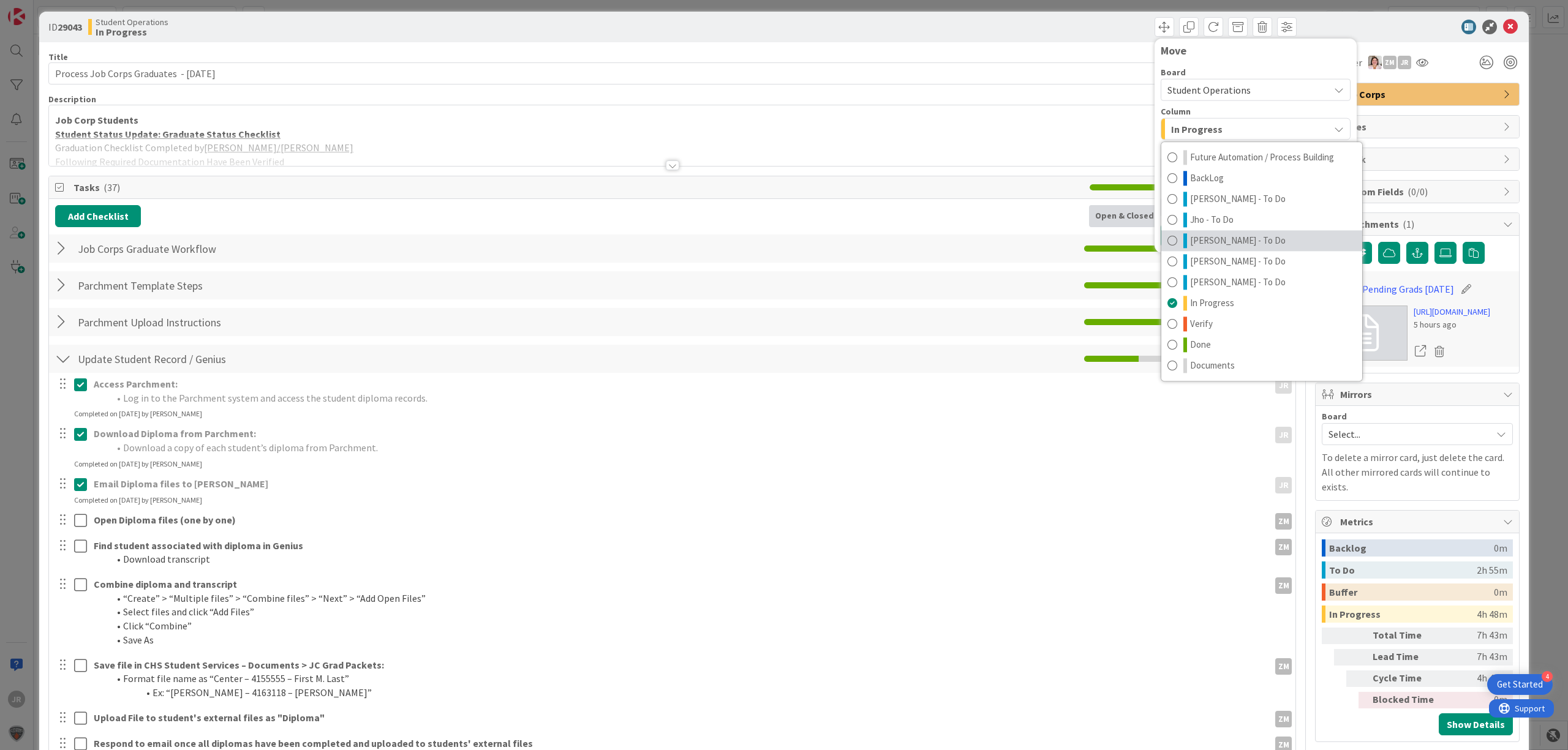
click at [1228, 240] on link "[PERSON_NAME] - To Do" at bounding box center [1262, 240] width 201 height 21
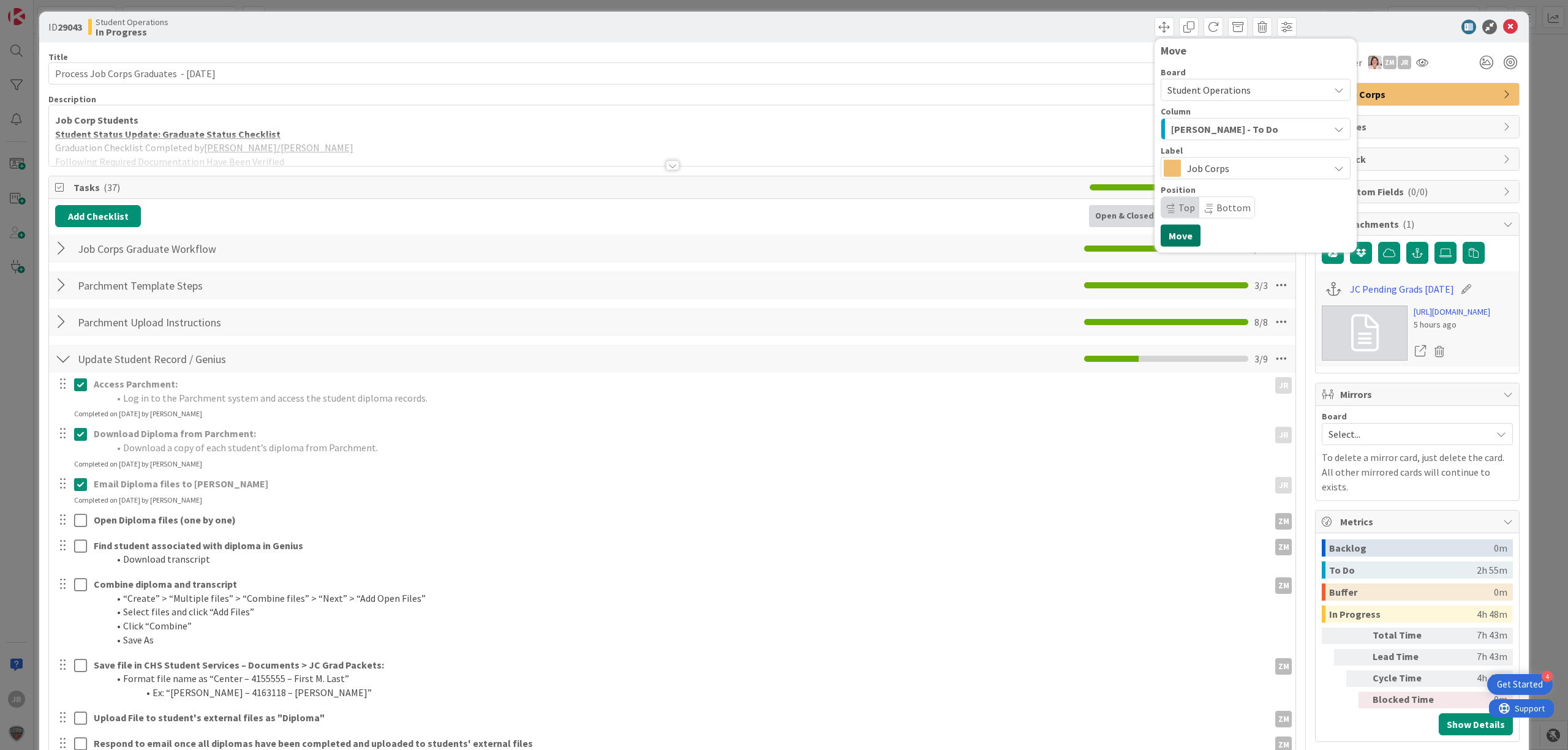
click at [1181, 238] on button "Move" at bounding box center [1181, 235] width 40 height 22
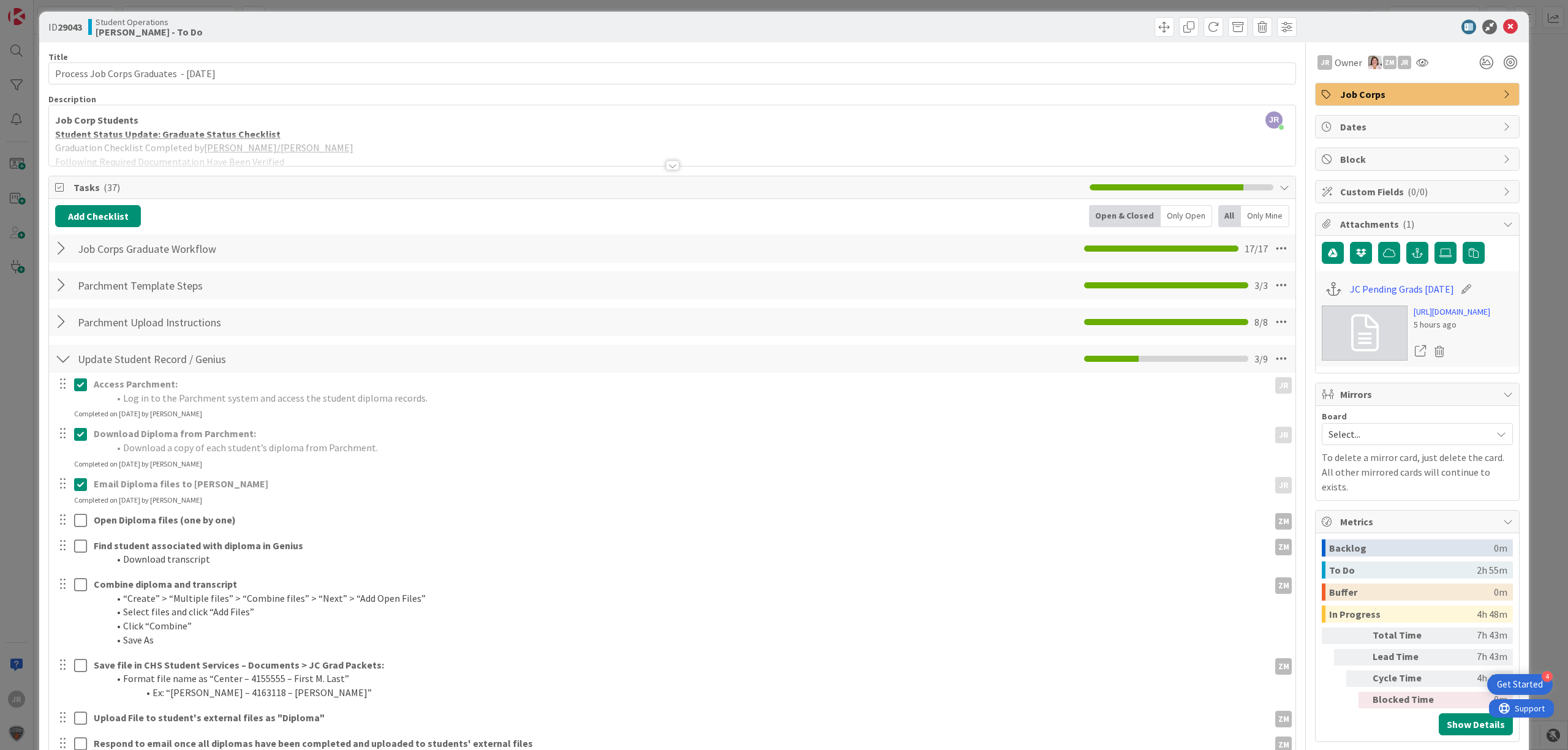
click at [1098, 3] on div "ID 29043 Student Operations [PERSON_NAME] - To Do Move Move Title 41 / 128 Proc…" at bounding box center [784, 375] width 1568 height 750
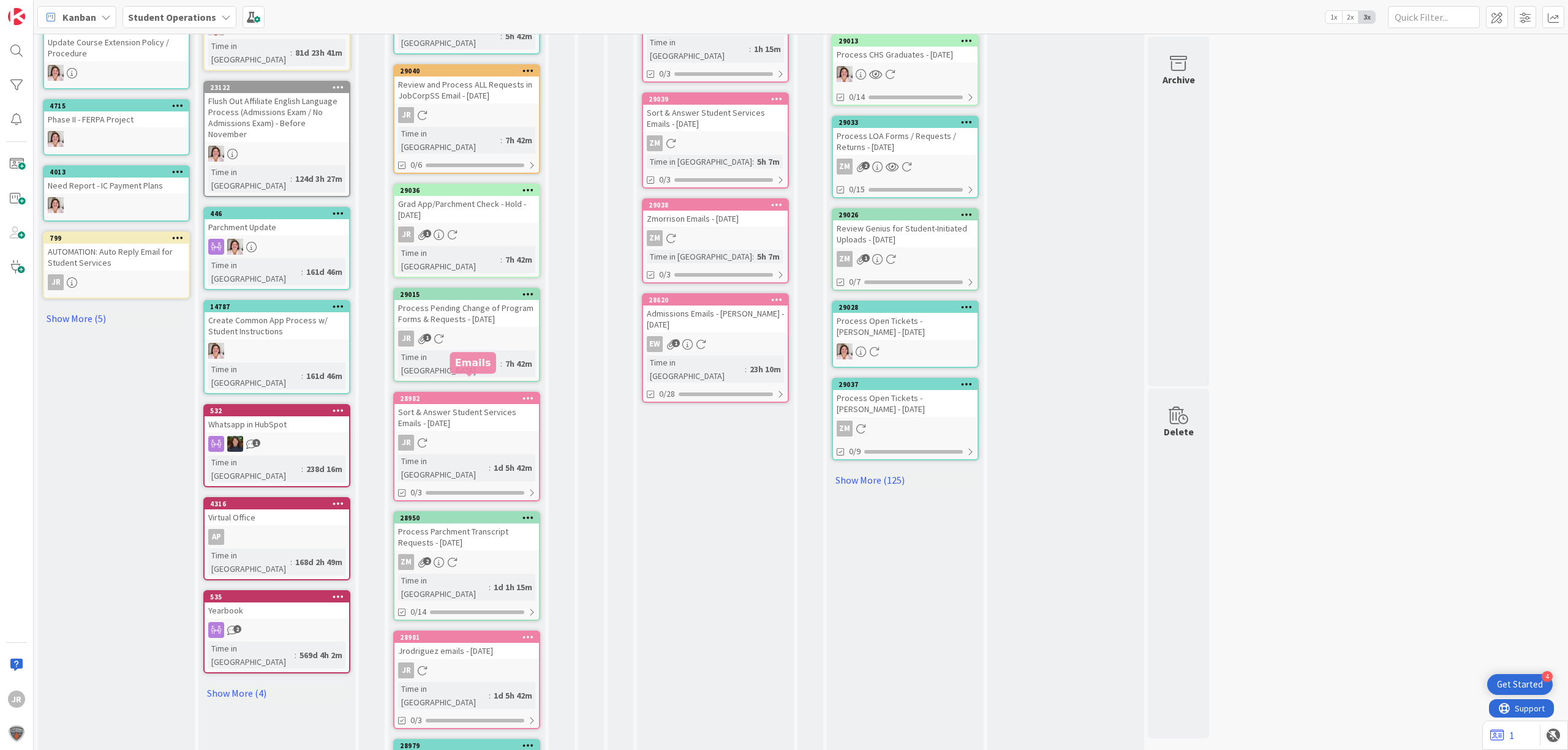
scroll to position [735, 0]
